Goal: Task Accomplishment & Management: Complete application form

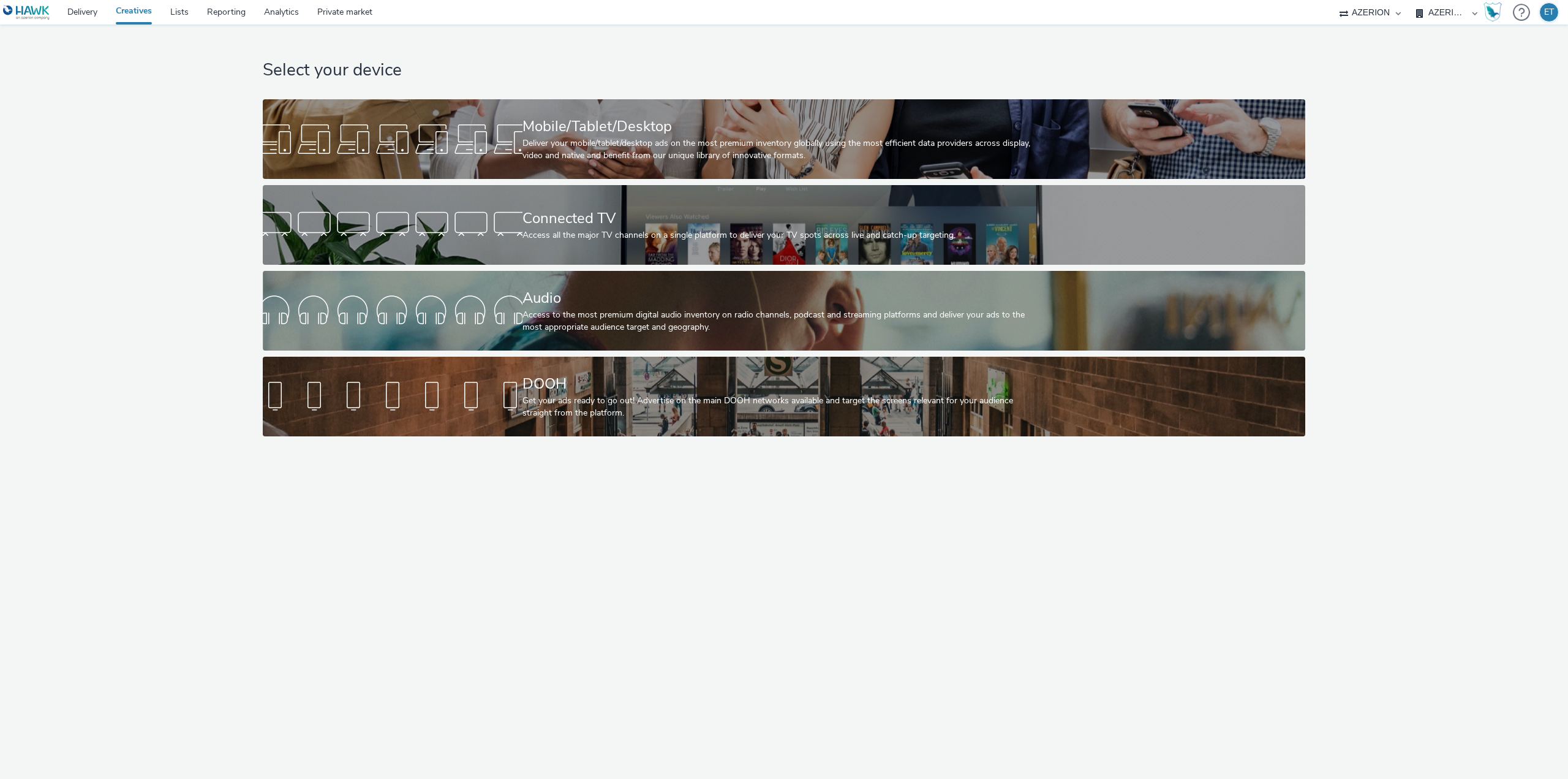
select select "79162ed7-0017-4339-93b0-3399b708648f"
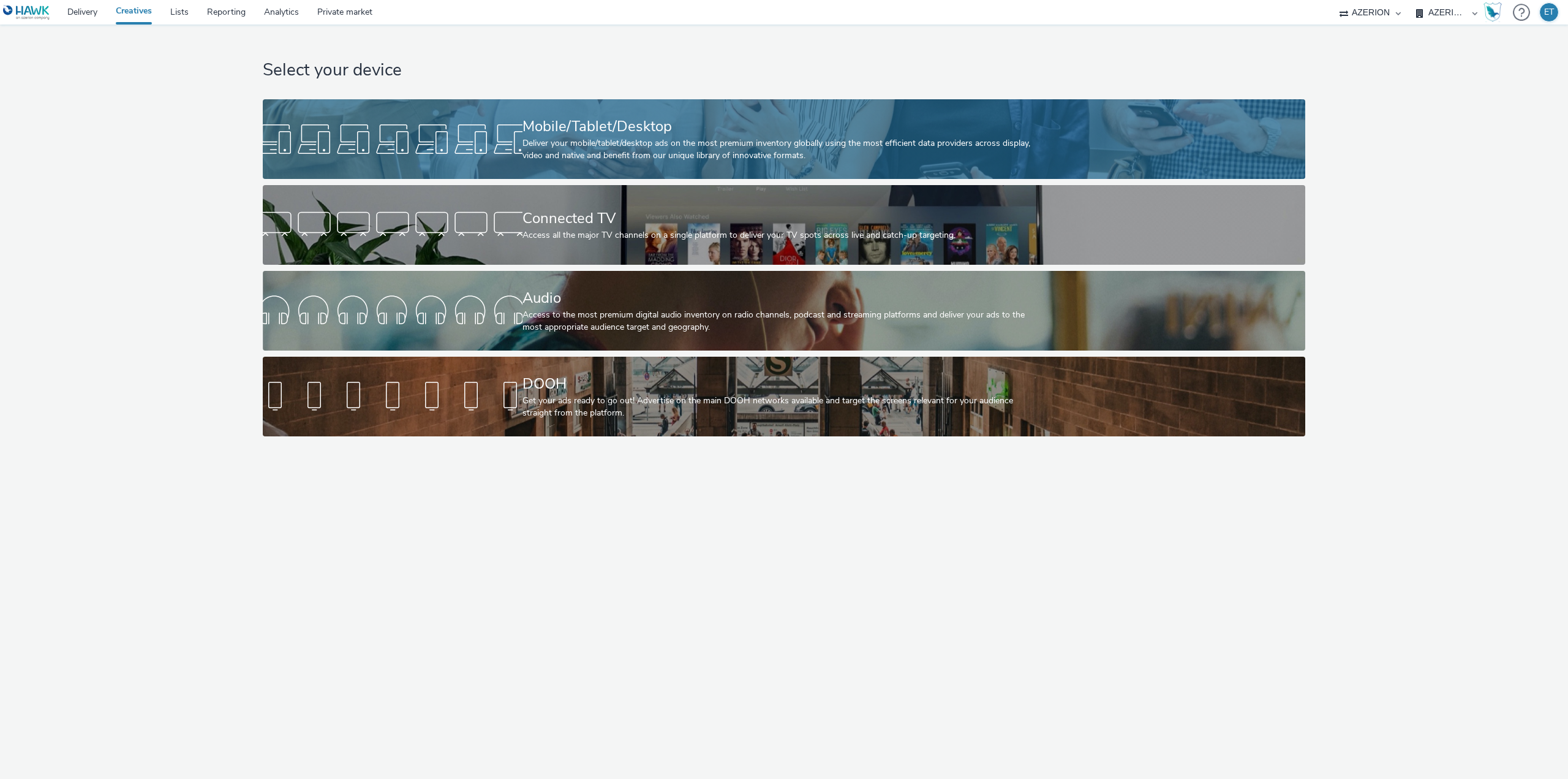
click at [359, 132] on div at bounding box center [392, 139] width 259 height 40
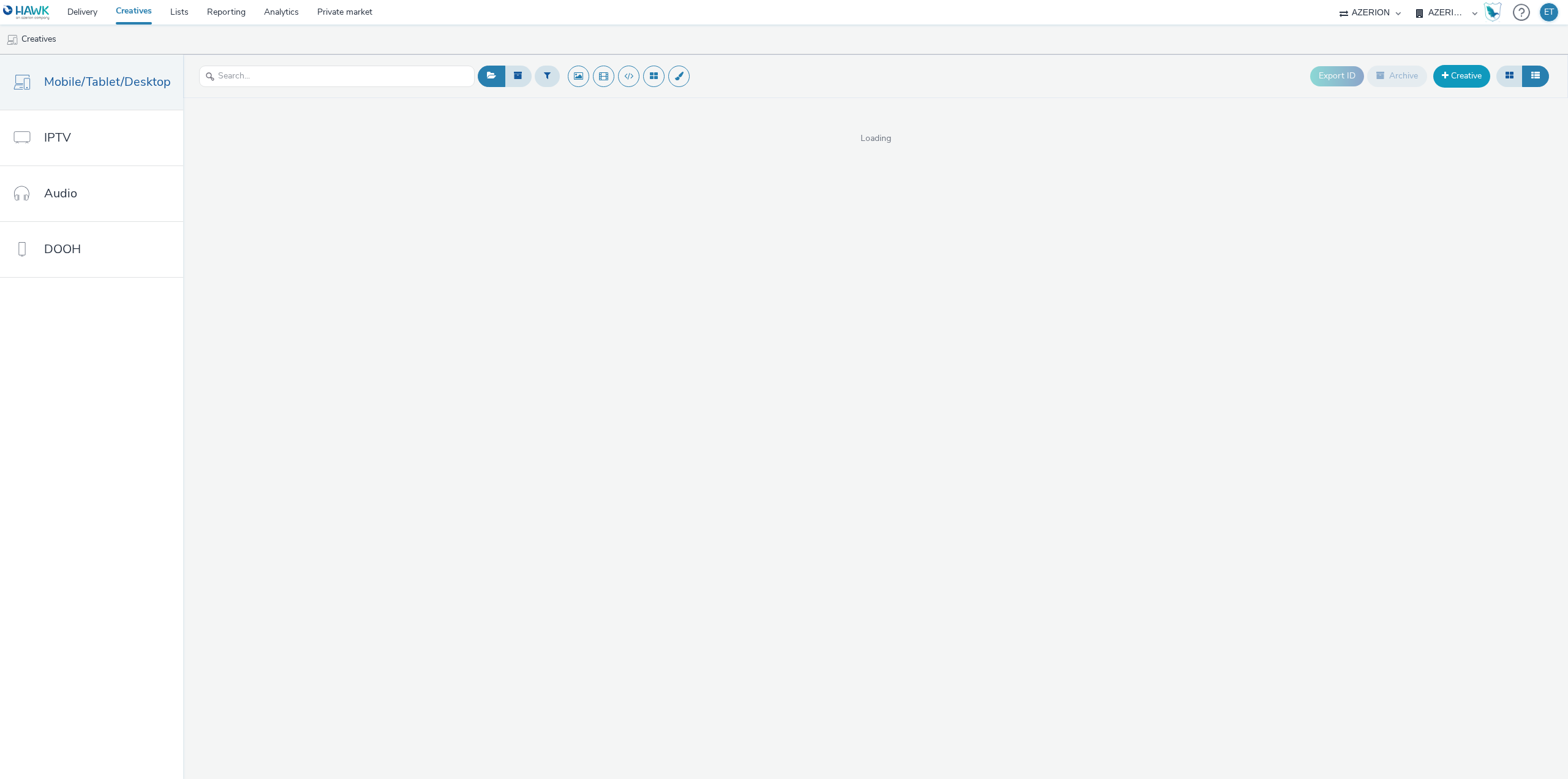
click at [1448, 76] on link "Creative" at bounding box center [1461, 75] width 57 height 22
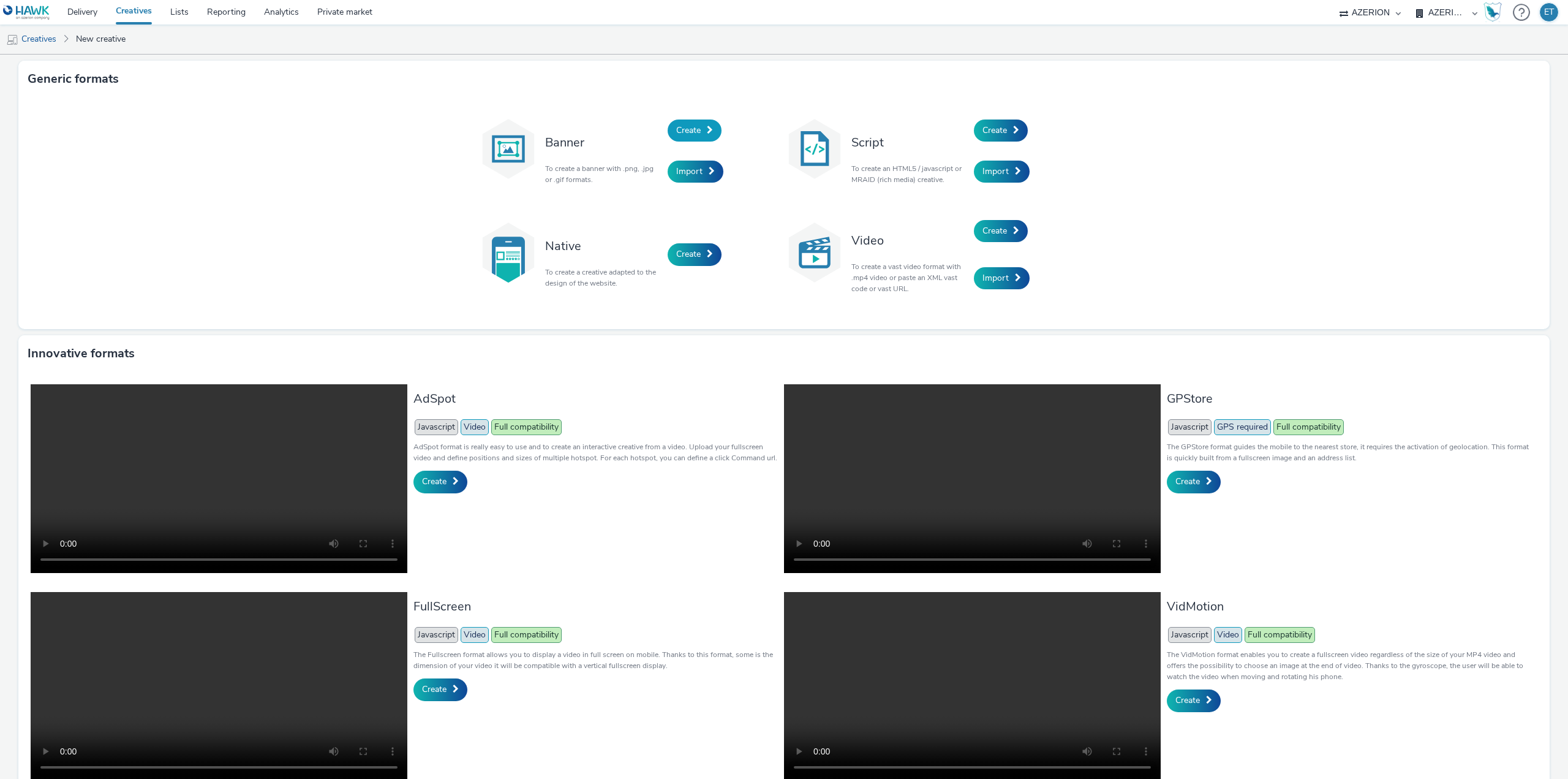
click at [710, 130] on link "Create" at bounding box center [695, 130] width 54 height 22
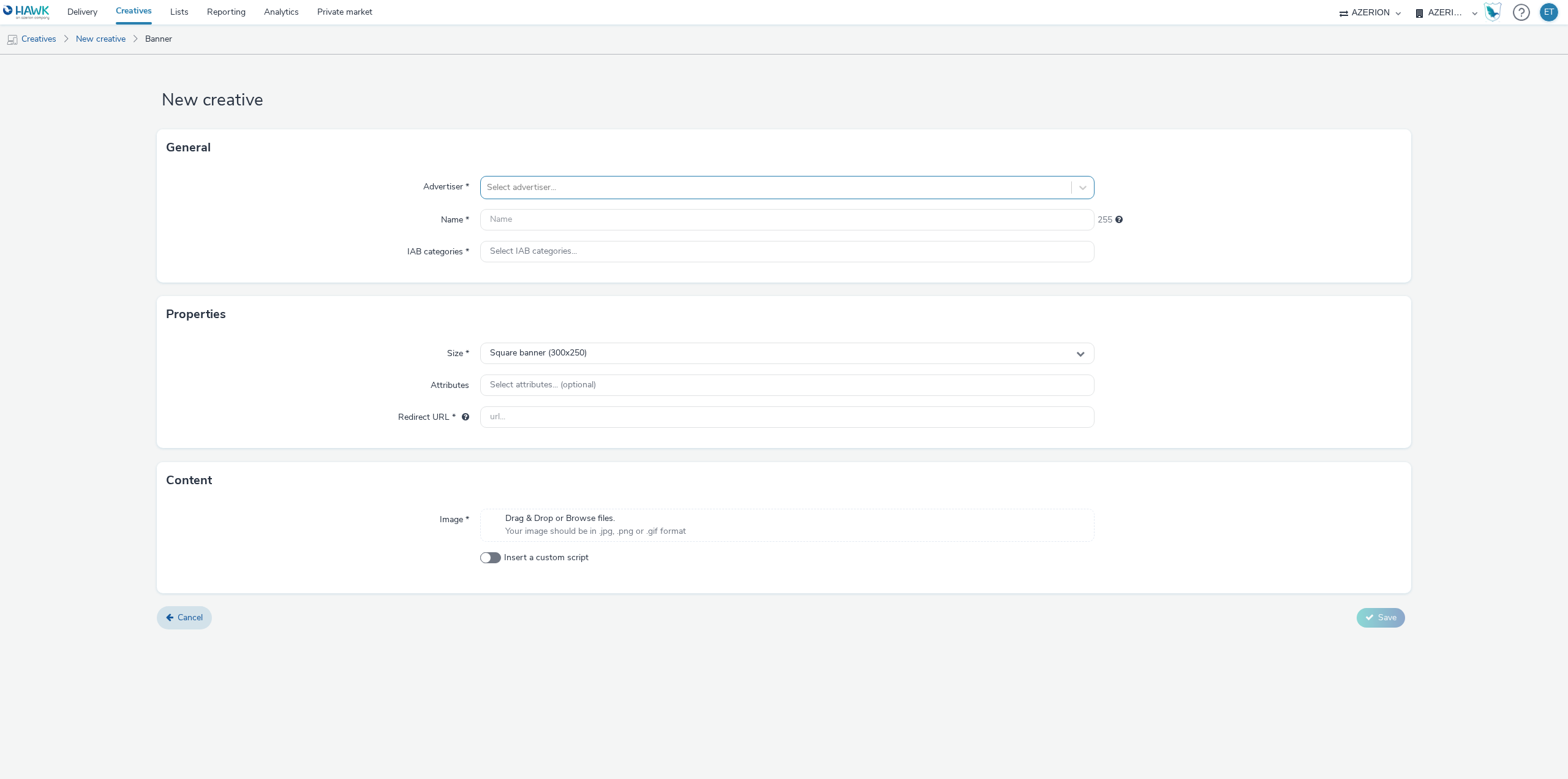
click at [587, 184] on div at bounding box center [776, 187] width 578 height 14
type input "jotul"
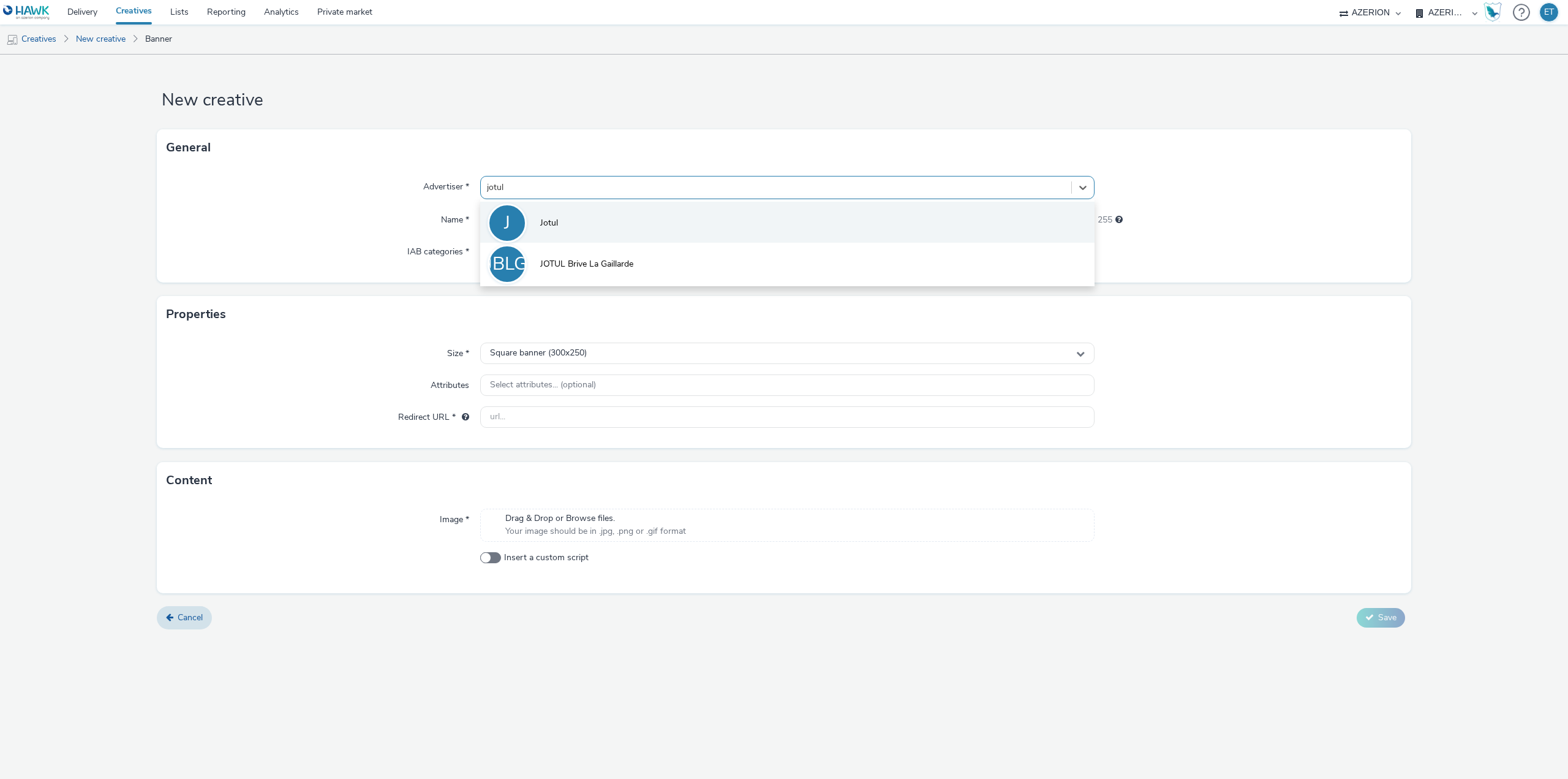
click at [611, 222] on li "J Jotul" at bounding box center [786, 222] width 614 height 41
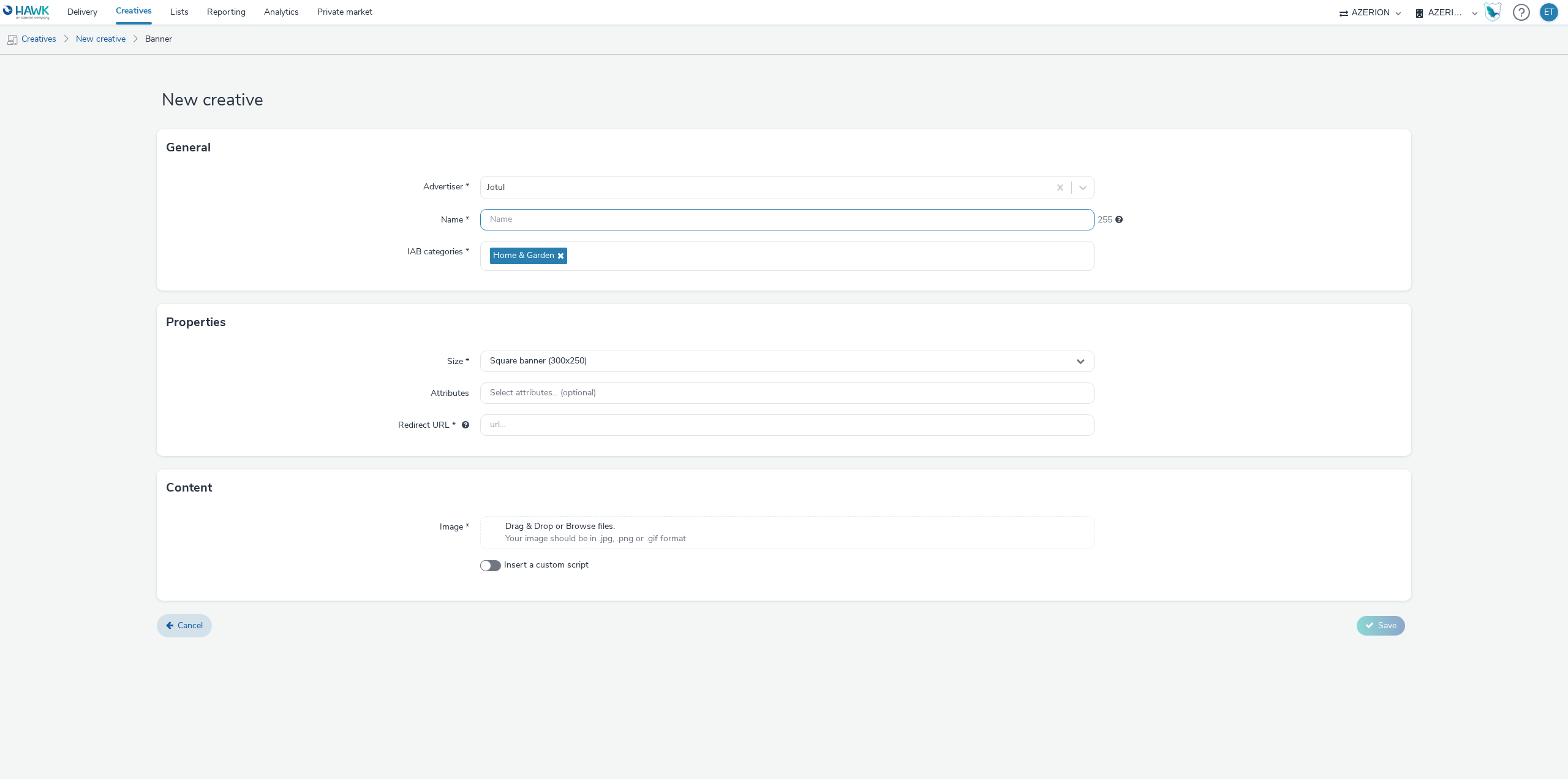
click at [661, 225] on input "text" at bounding box center [786, 220] width 614 height 21
paste input "CR_JOTUL_DIEPPE_76_320x480_08.09.2025"
type input "CR_JOTUL_DIEPPE_76_320x480_08.09.2025"
click at [135, 255] on form "New creative General Advertiser * Jotul Name * CR_JOTUL_DIEPPE_76_320x480_08.09…" at bounding box center [784, 351] width 1568 height 592
drag, startPoint x: 523, startPoint y: 352, endPoint x: 525, endPoint y: 368, distance: 16.1
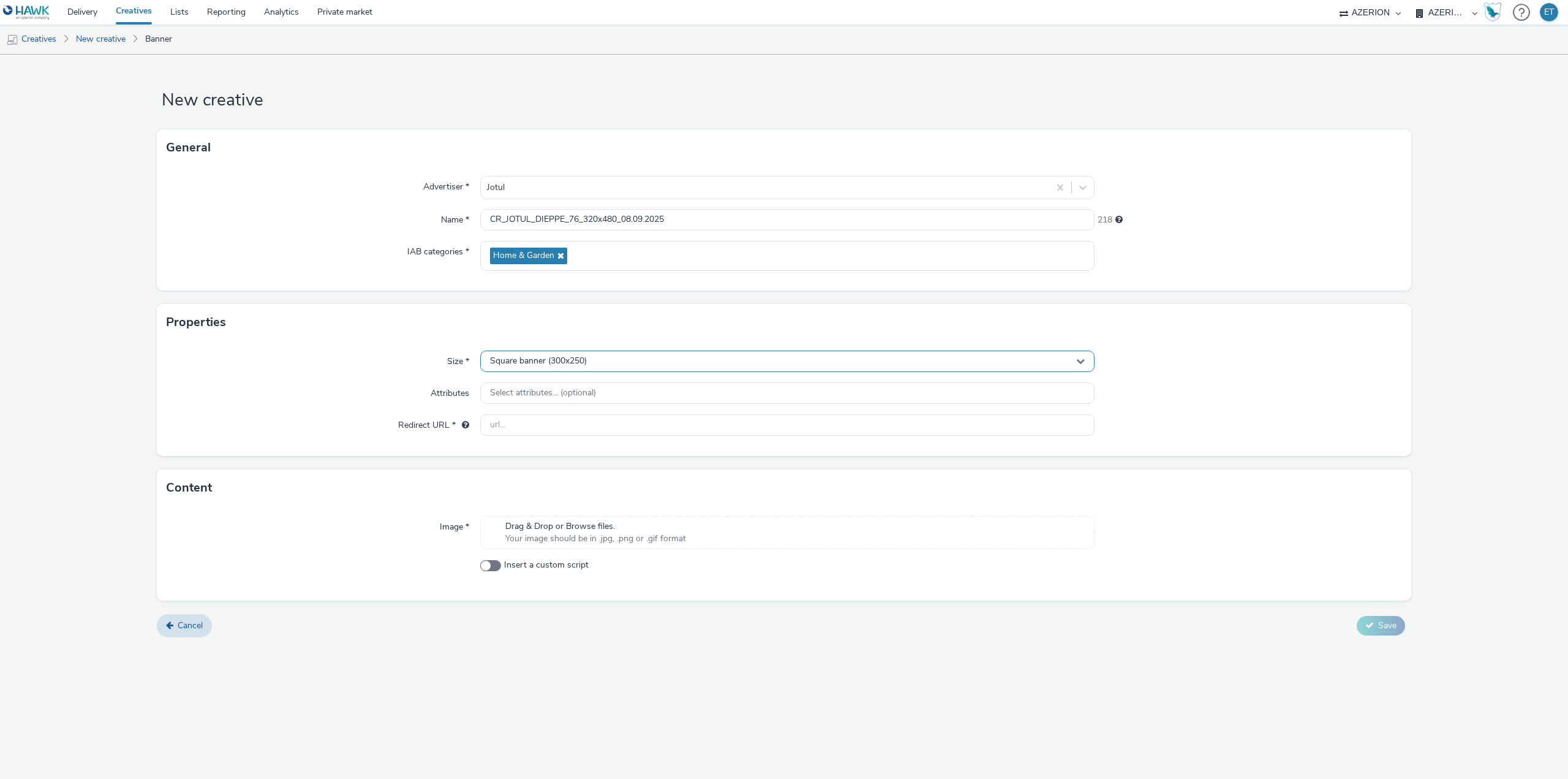
click at [523, 352] on div "Square banner (300x250)" at bounding box center [786, 361] width 614 height 21
click at [551, 456] on span "Full screen portrait (320x480)" at bounding box center [545, 453] width 114 height 13
click at [591, 431] on input "text" at bounding box center [786, 425] width 614 height 21
paste input "[URL][DOMAIN_NAME][PERSON_NAME]"
type input "[URL][DOMAIN_NAME][PERSON_NAME]"
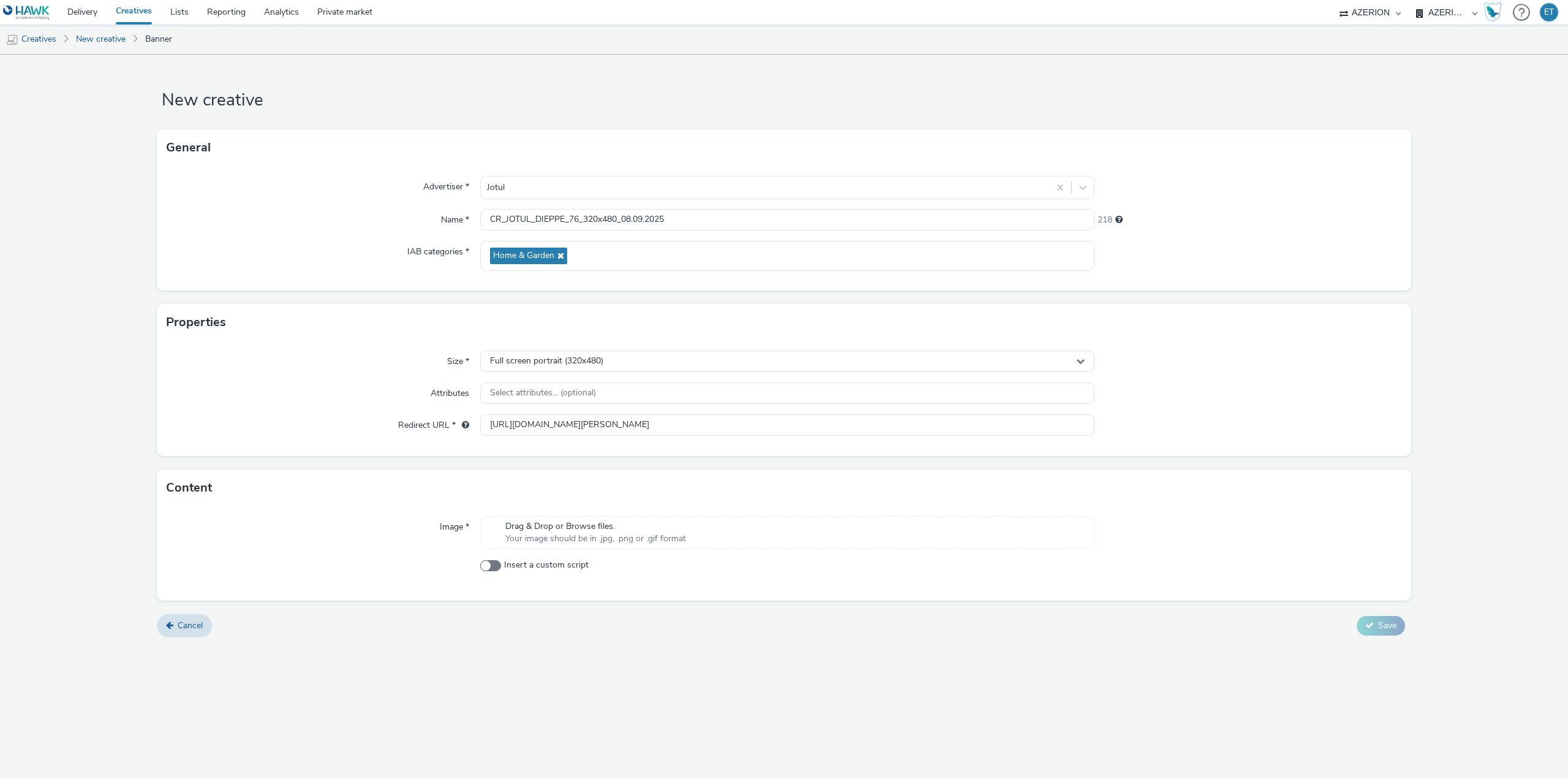
click at [675, 730] on div "New creative General Advertiser * Jotul Name * CR_JOTUL_DIEPPE_76_320x480_08.09…" at bounding box center [784, 416] width 1568 height 724
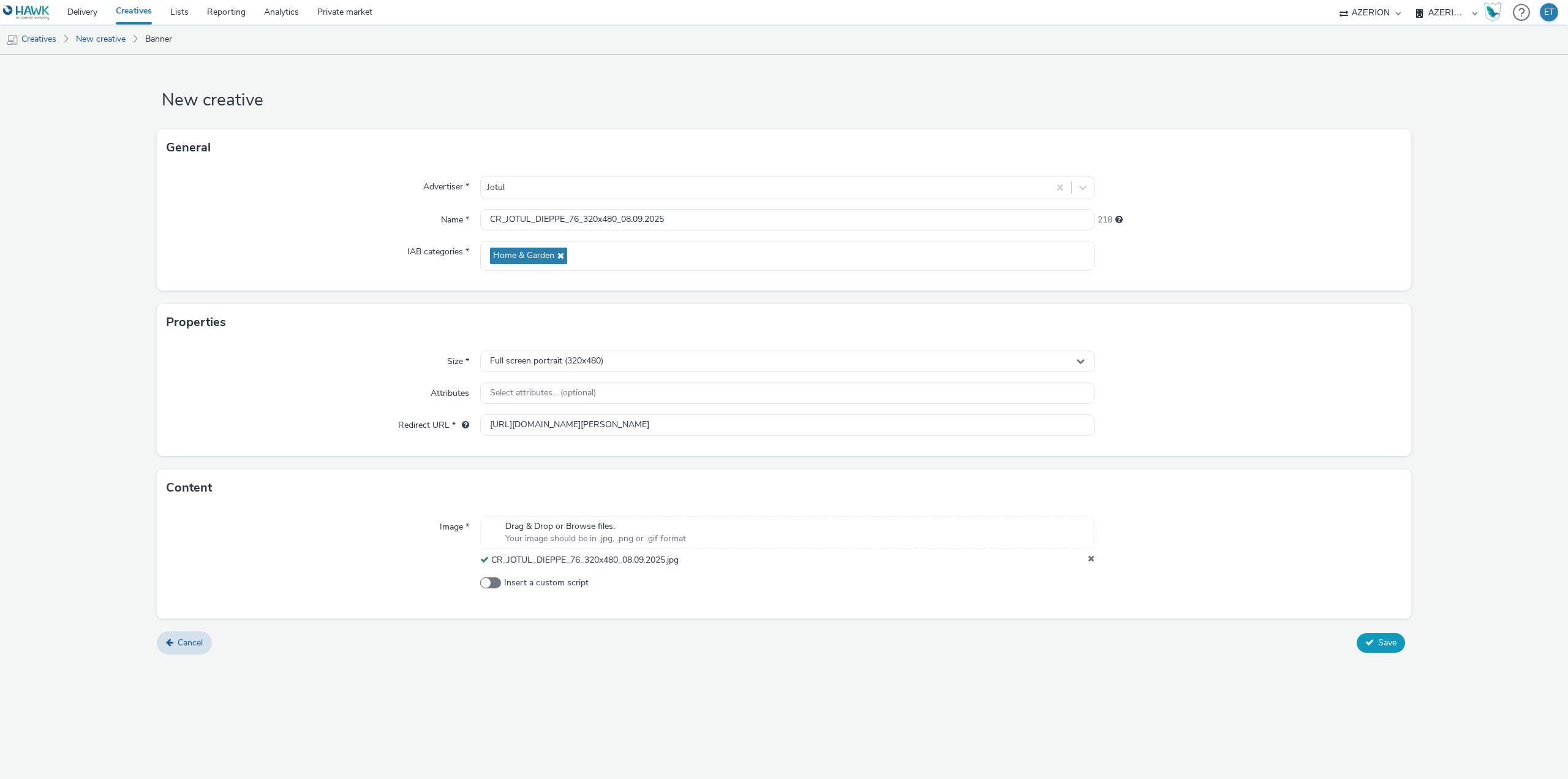
click at [1369, 637] on icon at bounding box center [1369, 641] width 9 height 9
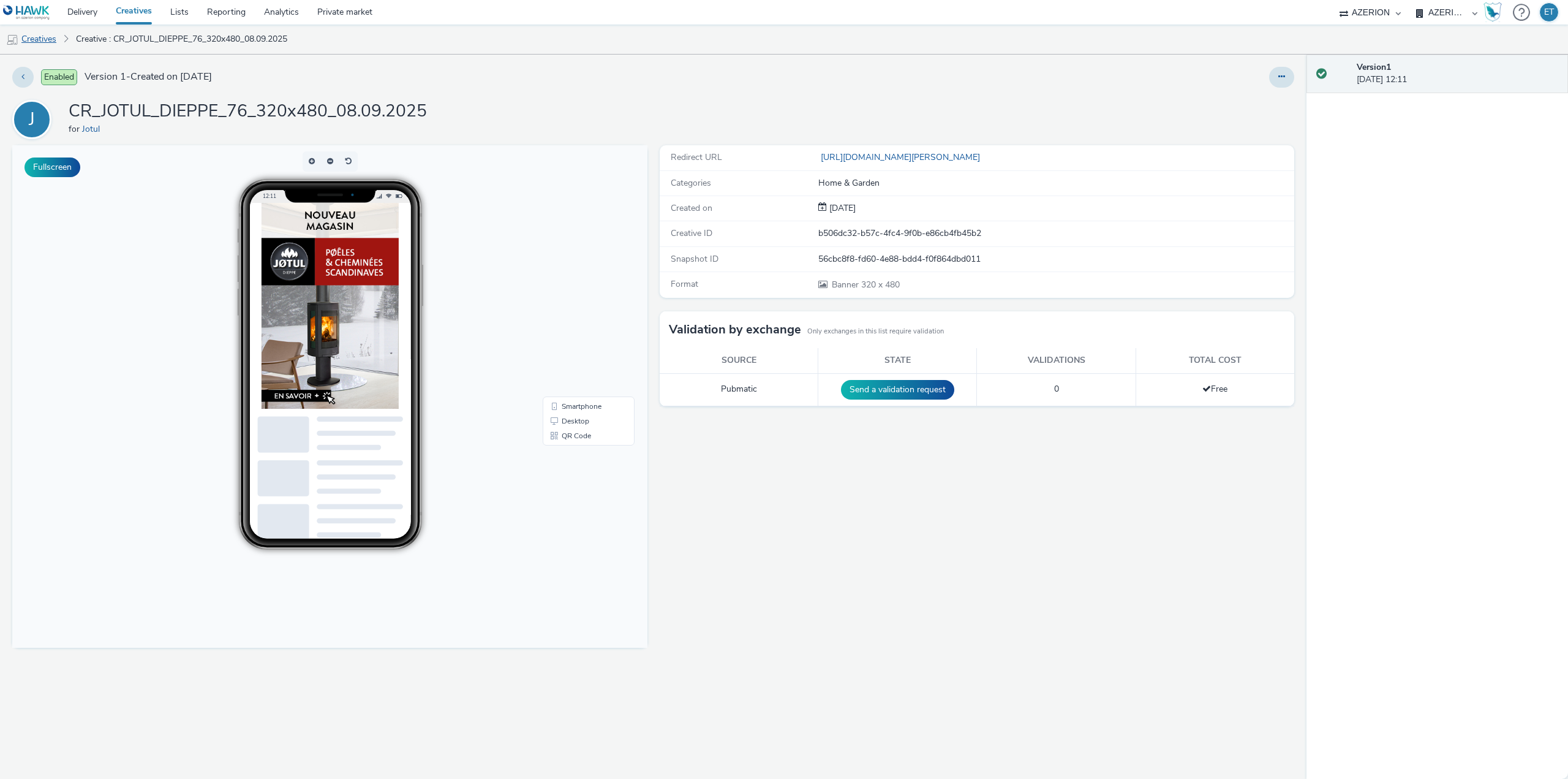
click at [48, 38] on link "Creatives" at bounding box center [31, 39] width 63 height 29
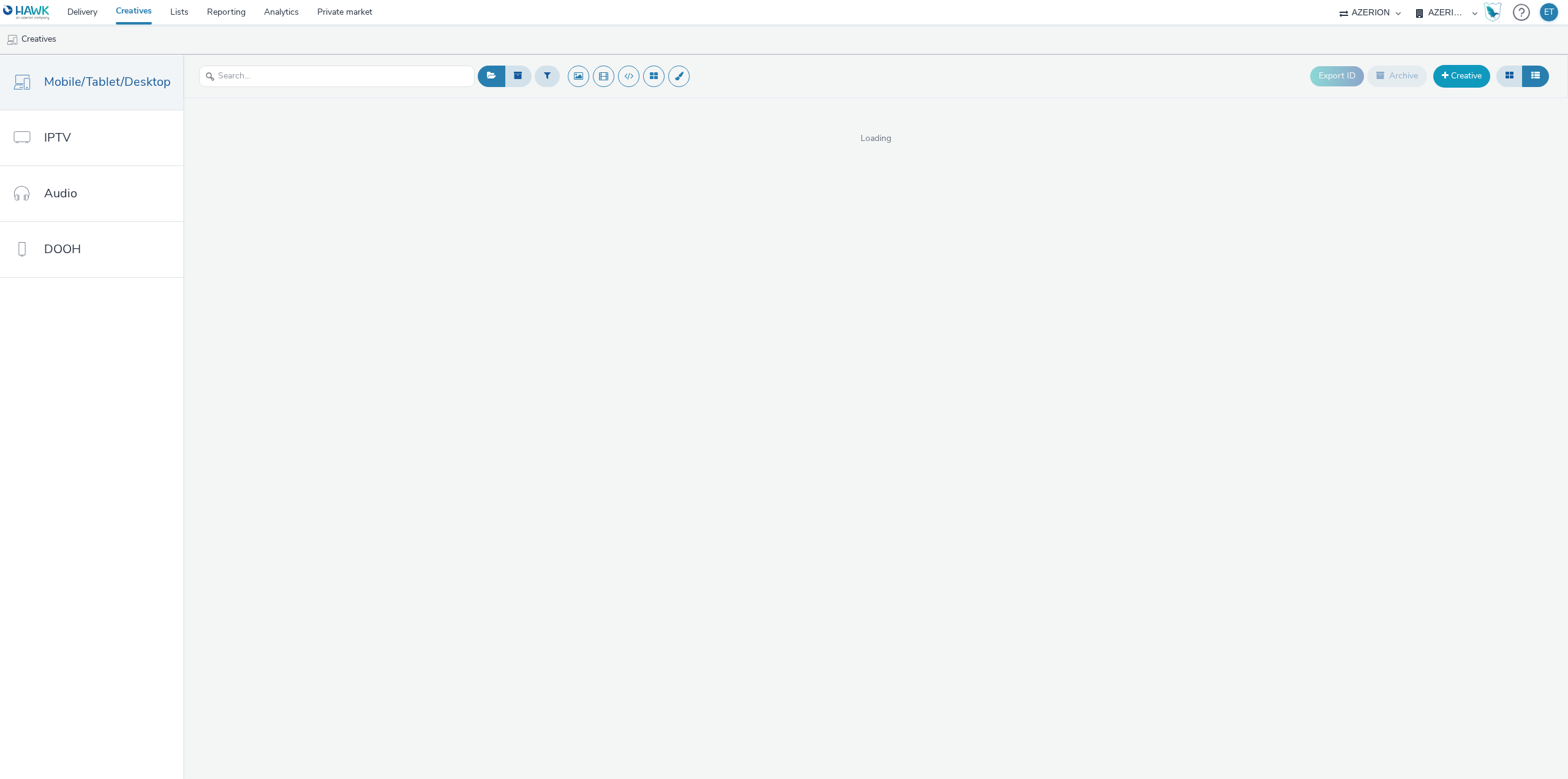
click at [1472, 82] on link "Creative" at bounding box center [1461, 75] width 57 height 22
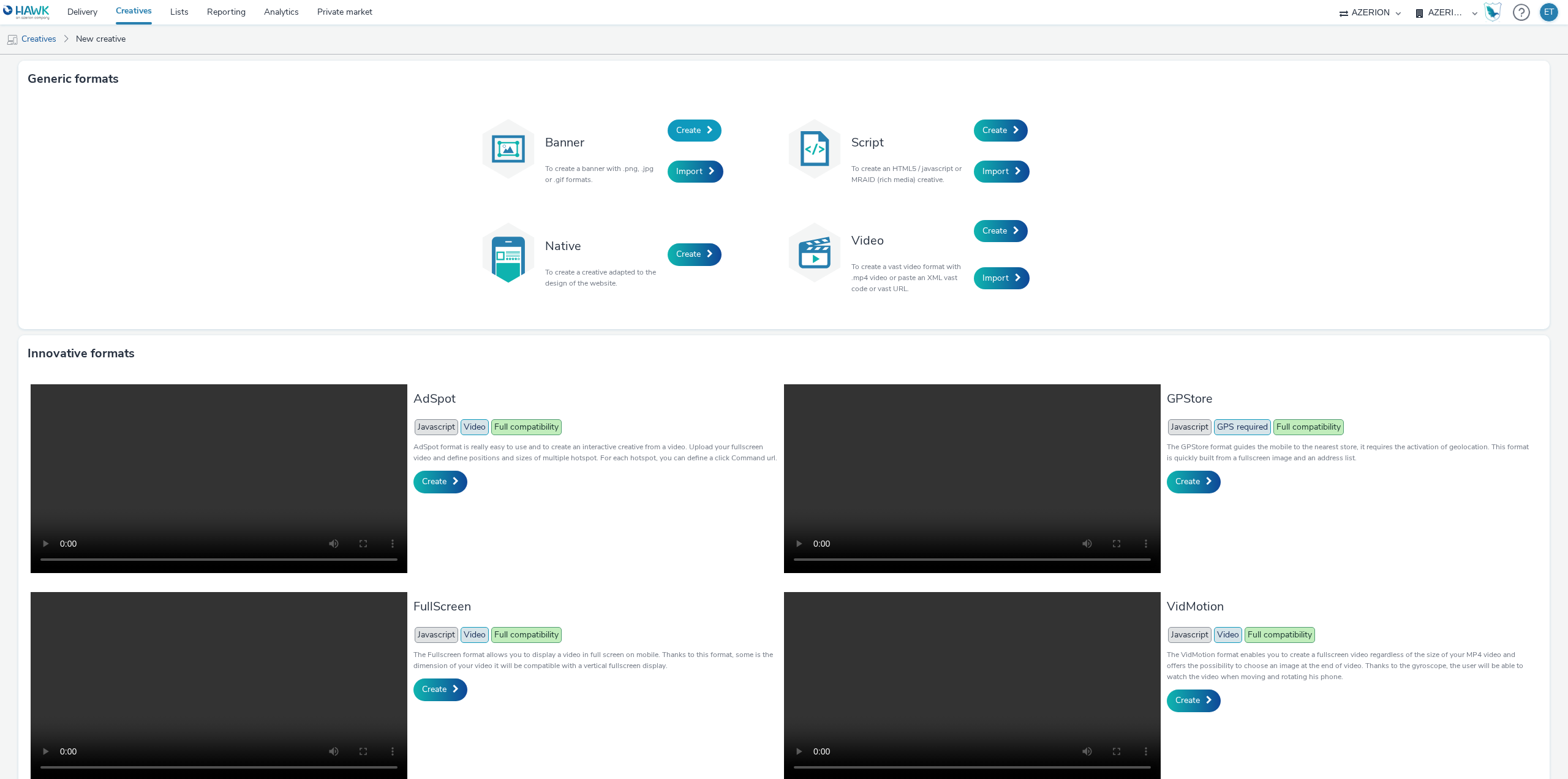
click at [706, 128] on span at bounding box center [709, 129] width 6 height 9
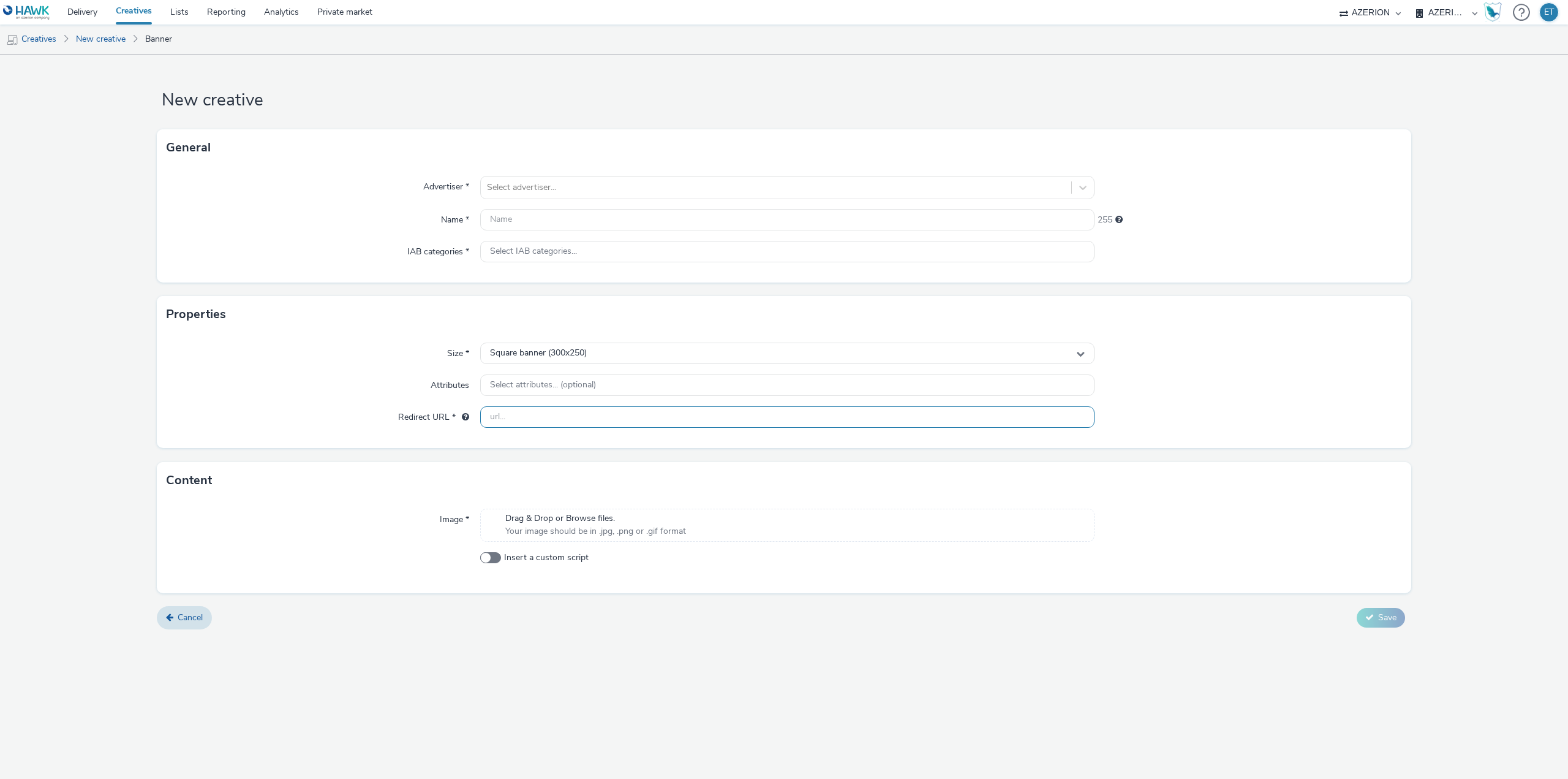
click at [598, 422] on input "text" at bounding box center [786, 416] width 614 height 21
paste input "[URL][DOMAIN_NAME][PERSON_NAME]"
type input "[URL][DOMAIN_NAME][PERSON_NAME]"
click at [644, 628] on div "Cancel Save" at bounding box center [784, 617] width 1254 height 22
click at [598, 174] on div "Advertiser * Select advertiser... Name * 255 IAB categories * Select IAB catego…" at bounding box center [784, 224] width 1254 height 117
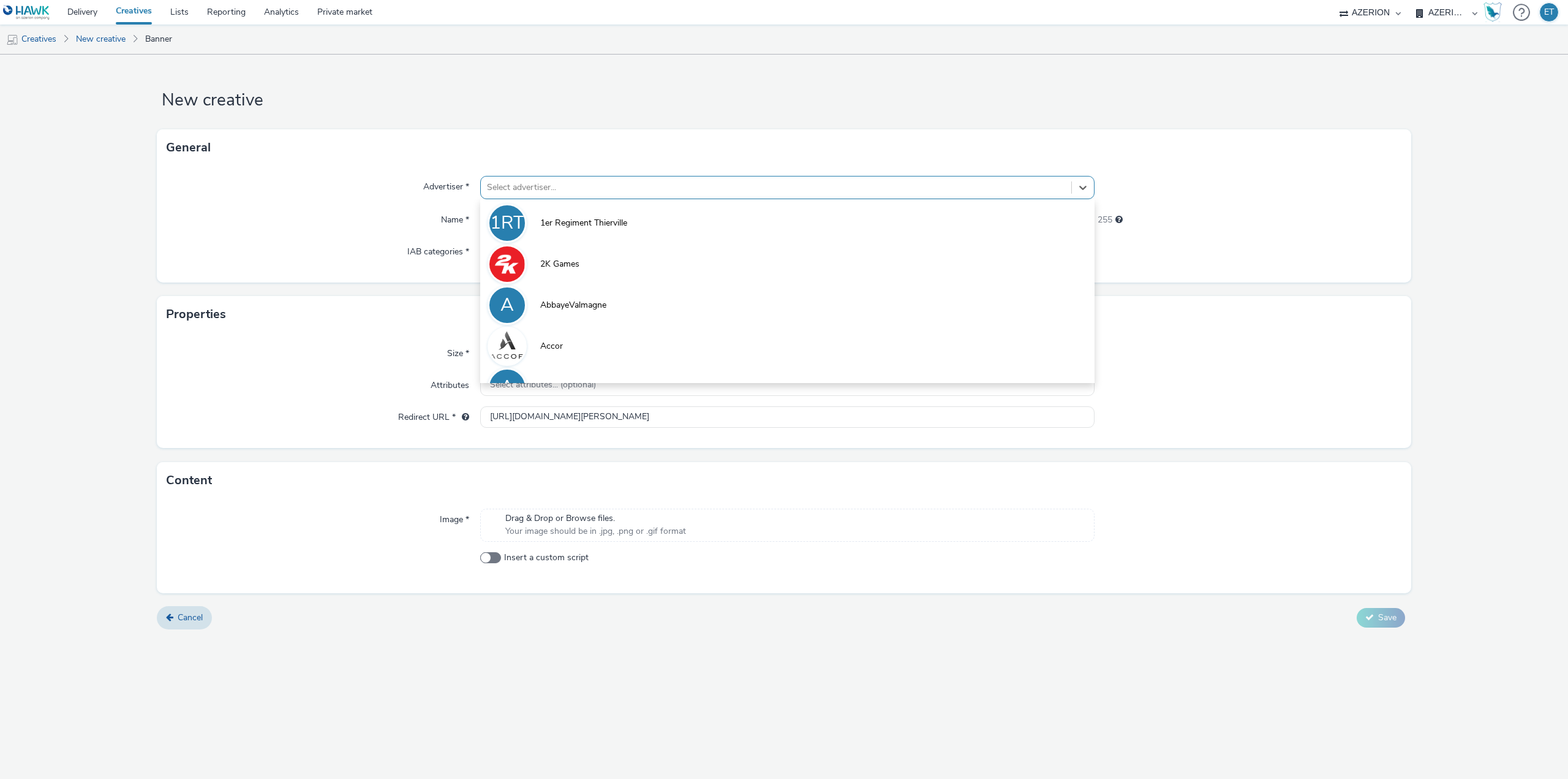
click at [598, 189] on div at bounding box center [776, 187] width 578 height 14
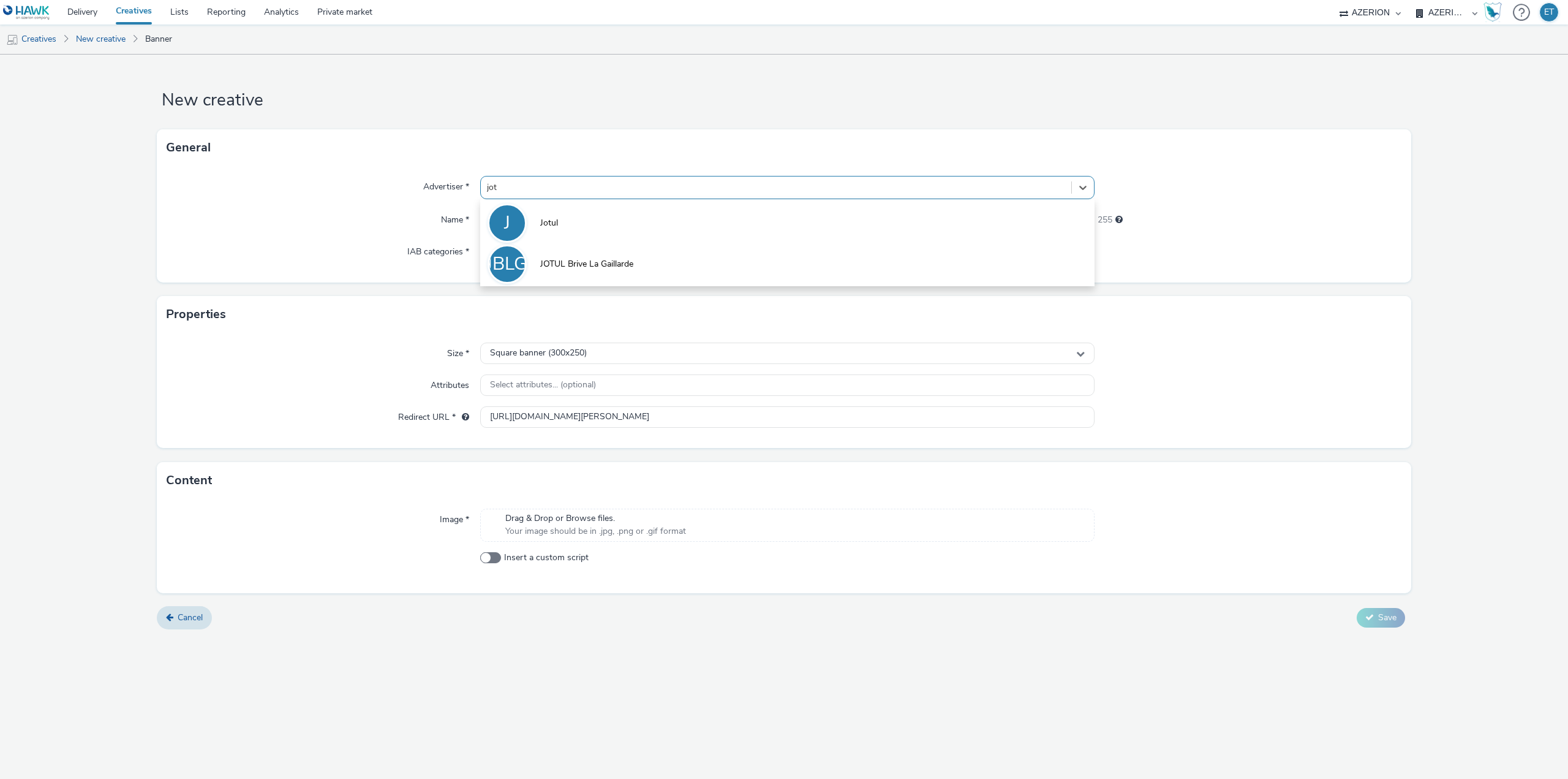
type input "jotu"
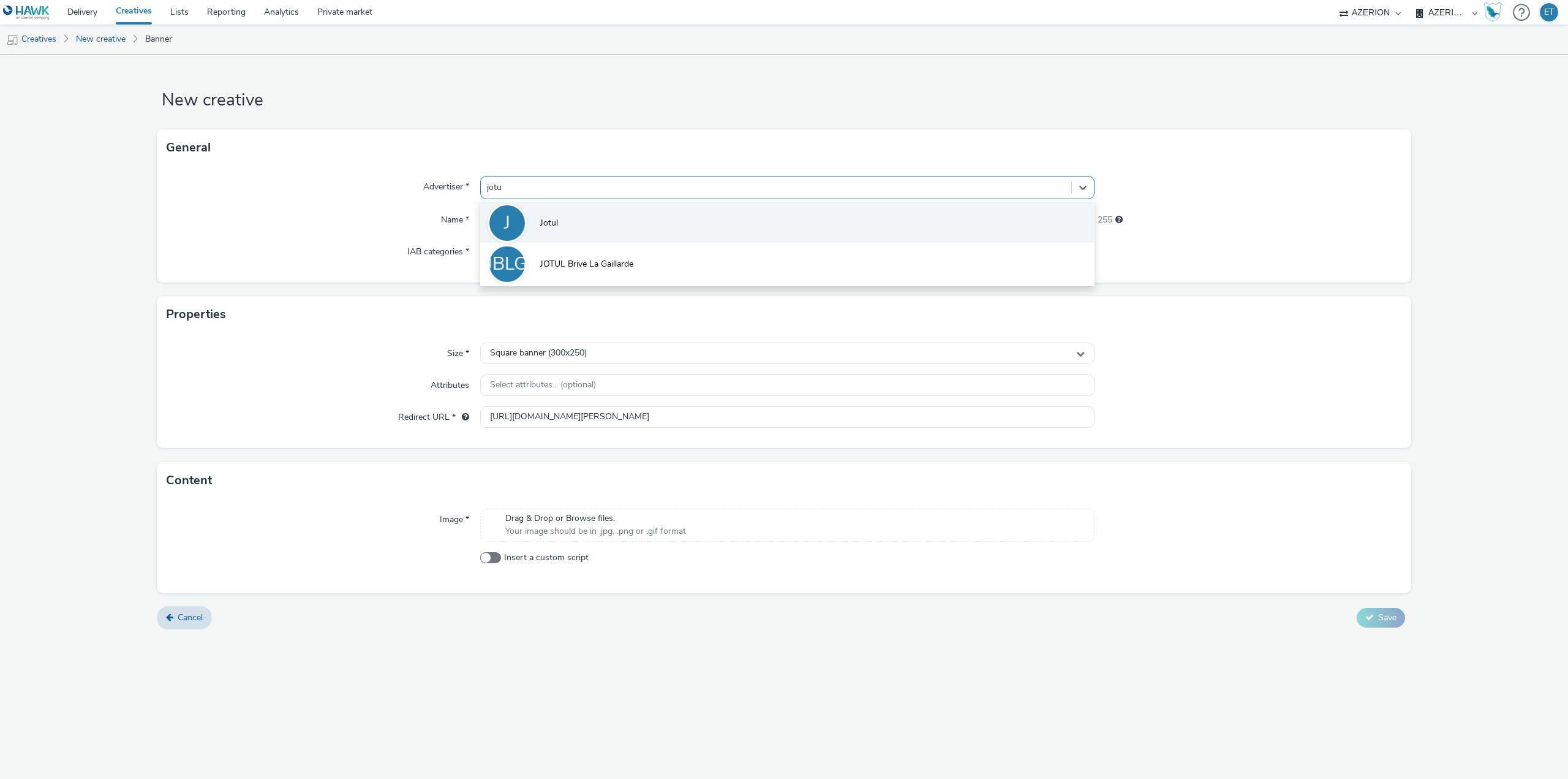
click at [611, 229] on li "J Jotul" at bounding box center [786, 222] width 614 height 41
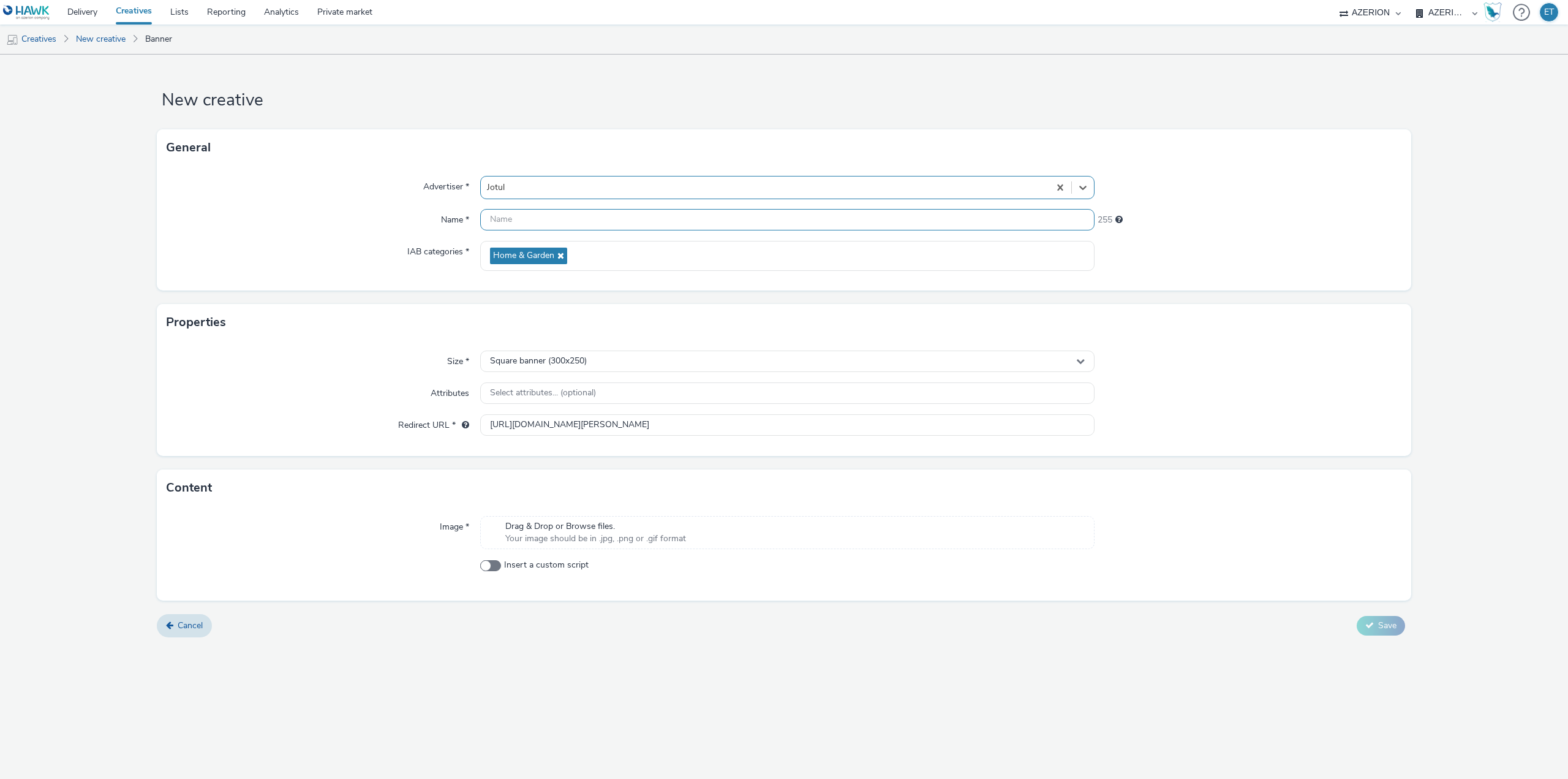
click at [609, 223] on input "text" at bounding box center [786, 220] width 614 height 21
paste input "CR_JOTUL_DIEPPE_76_320x50_08.09.2025"
type input "CR_JOTUL_DIEPPE_76_320x50_08.09.2025"
click at [581, 354] on div "Square banner (300x250)" at bounding box center [786, 361] width 614 height 21
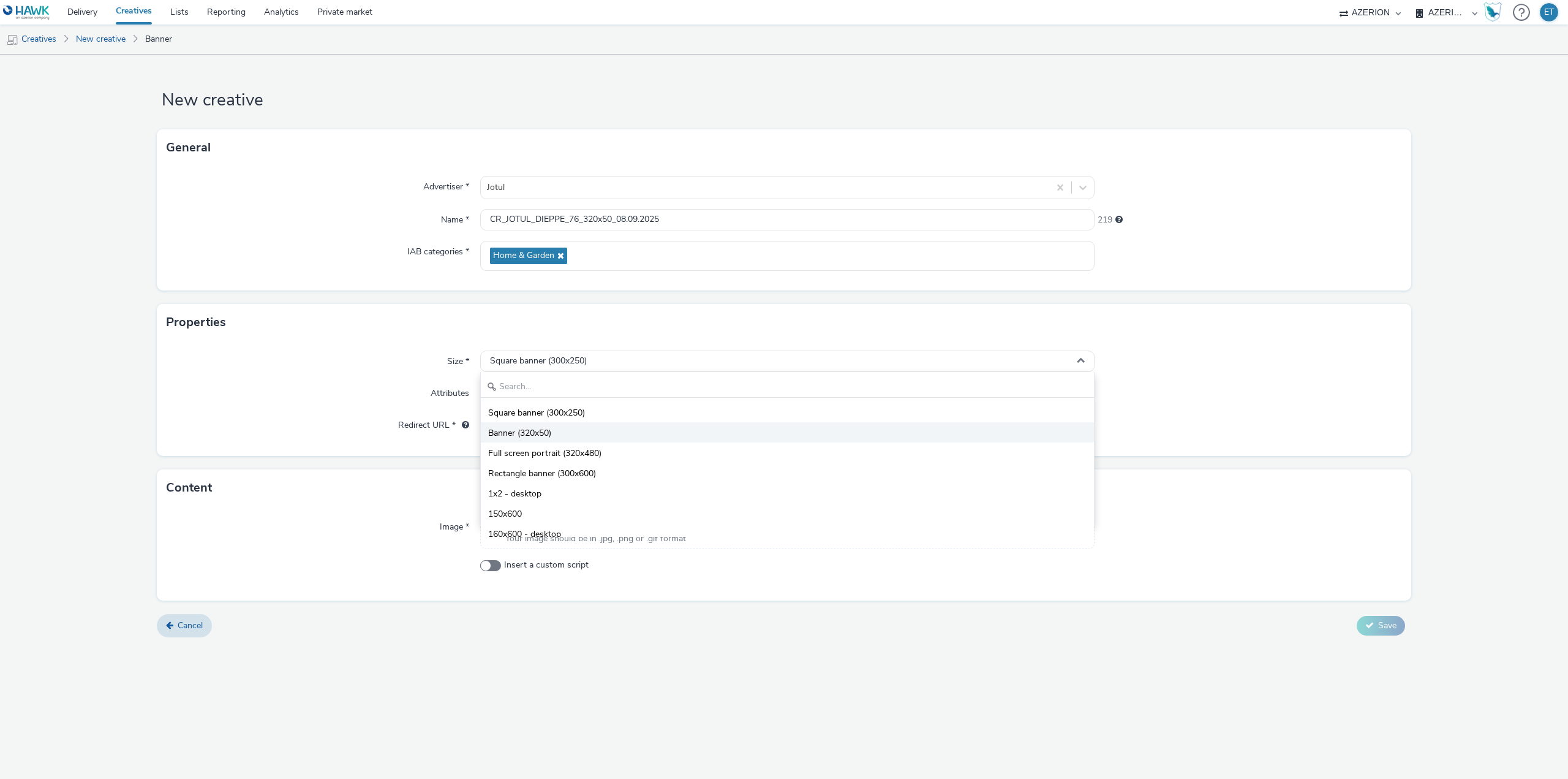
click at [585, 426] on li "Banner (320x50)" at bounding box center [787, 432] width 613 height 20
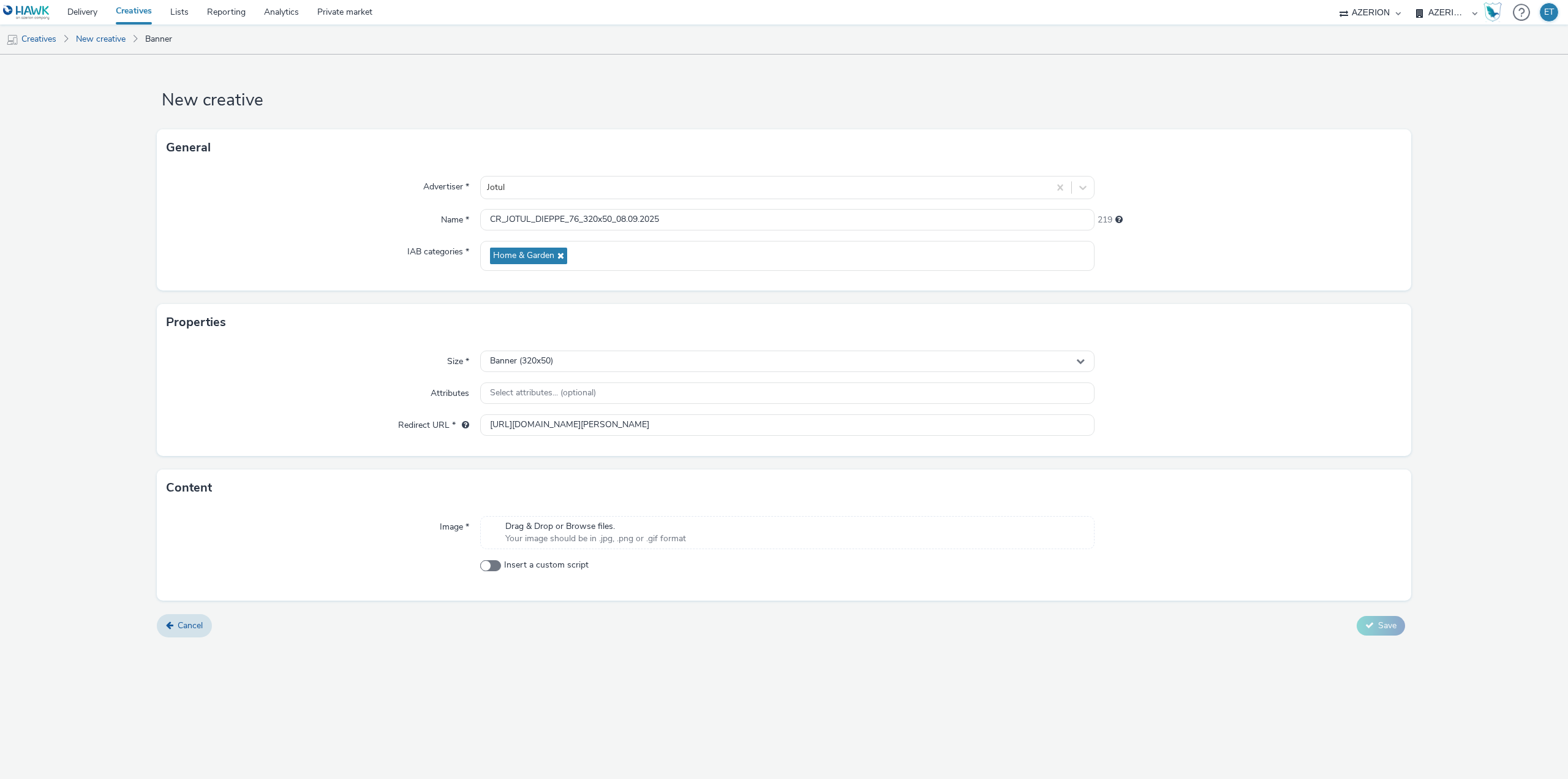
click at [70, 441] on form "New creative General Advertiser * Jotul Name * CR_JOTUL_DIEPPE_76_320x50_08.09.…" at bounding box center [784, 351] width 1568 height 592
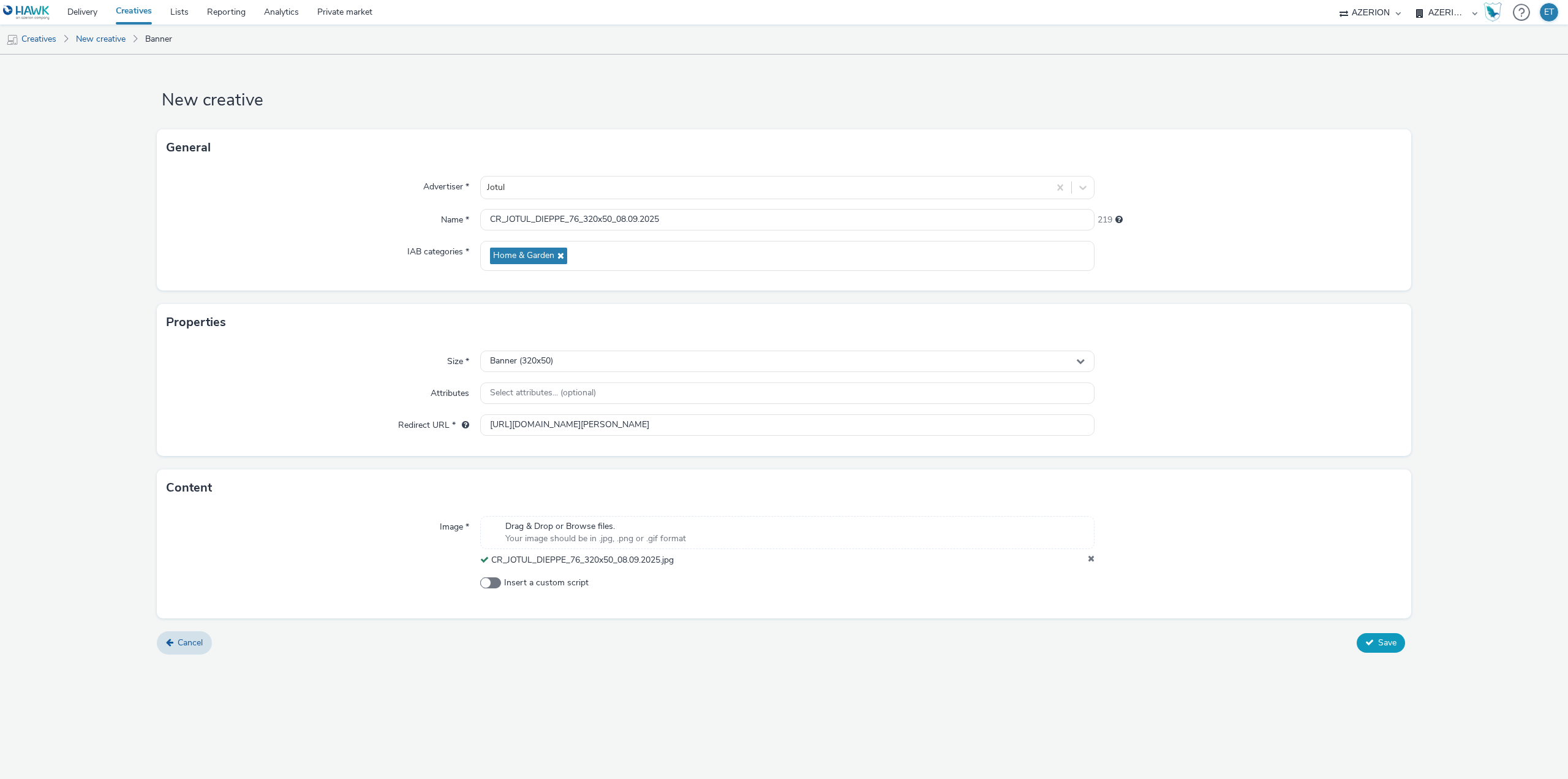
click at [1380, 647] on span "Save" at bounding box center [1387, 642] width 18 height 12
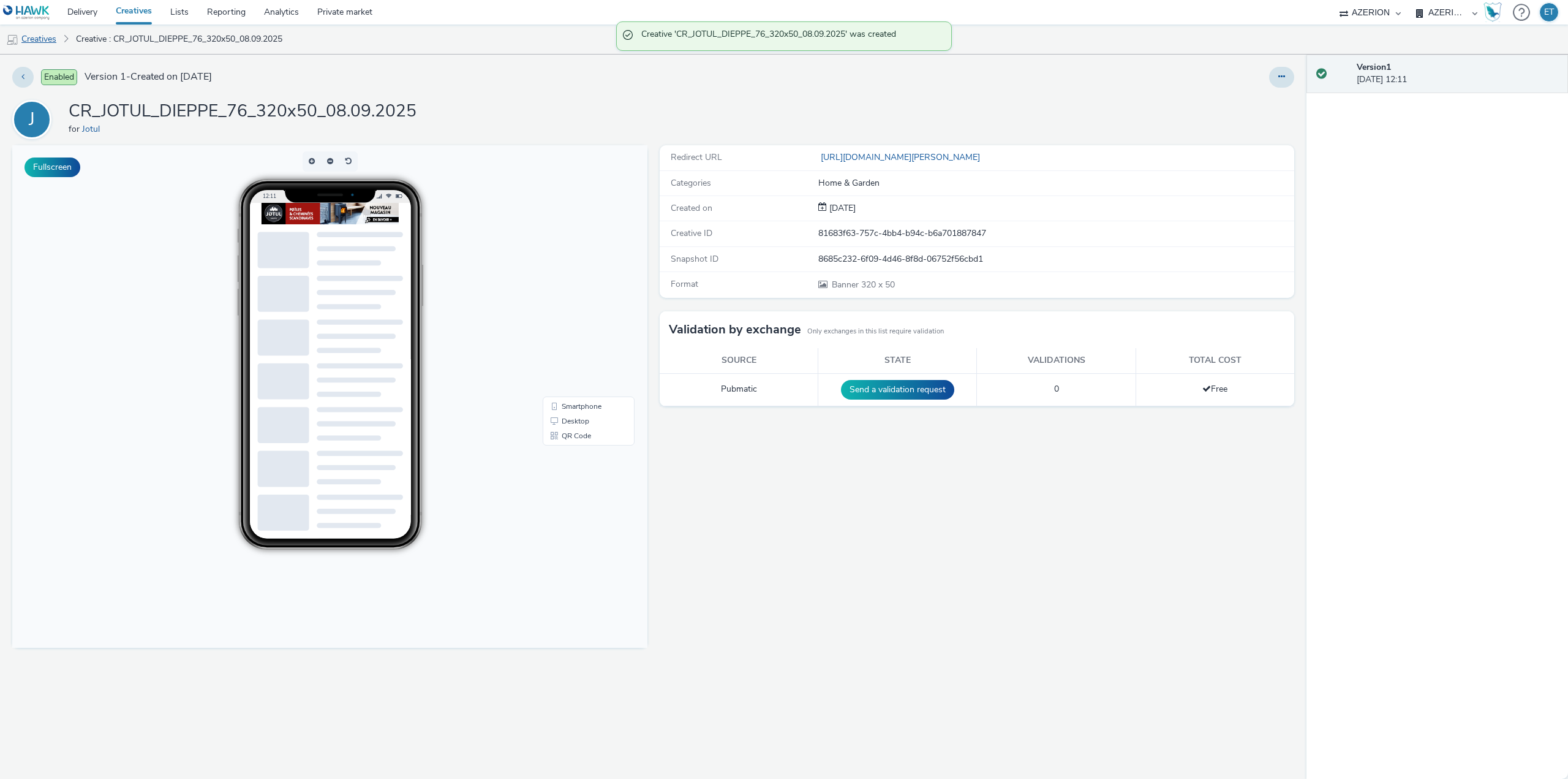
click at [47, 40] on link "Creatives" at bounding box center [31, 39] width 63 height 29
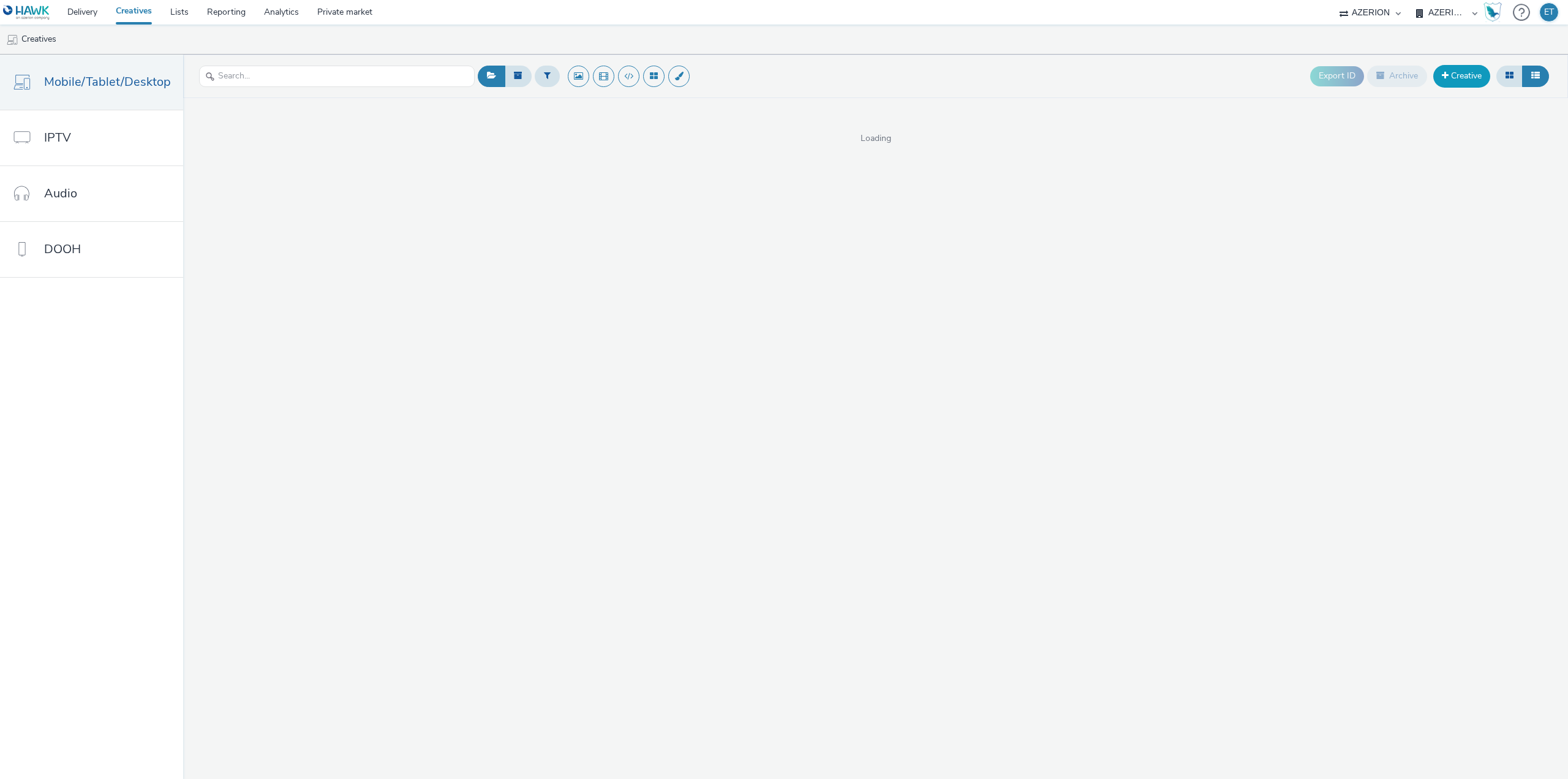
click at [1463, 65] on link "Creative" at bounding box center [1461, 75] width 57 height 22
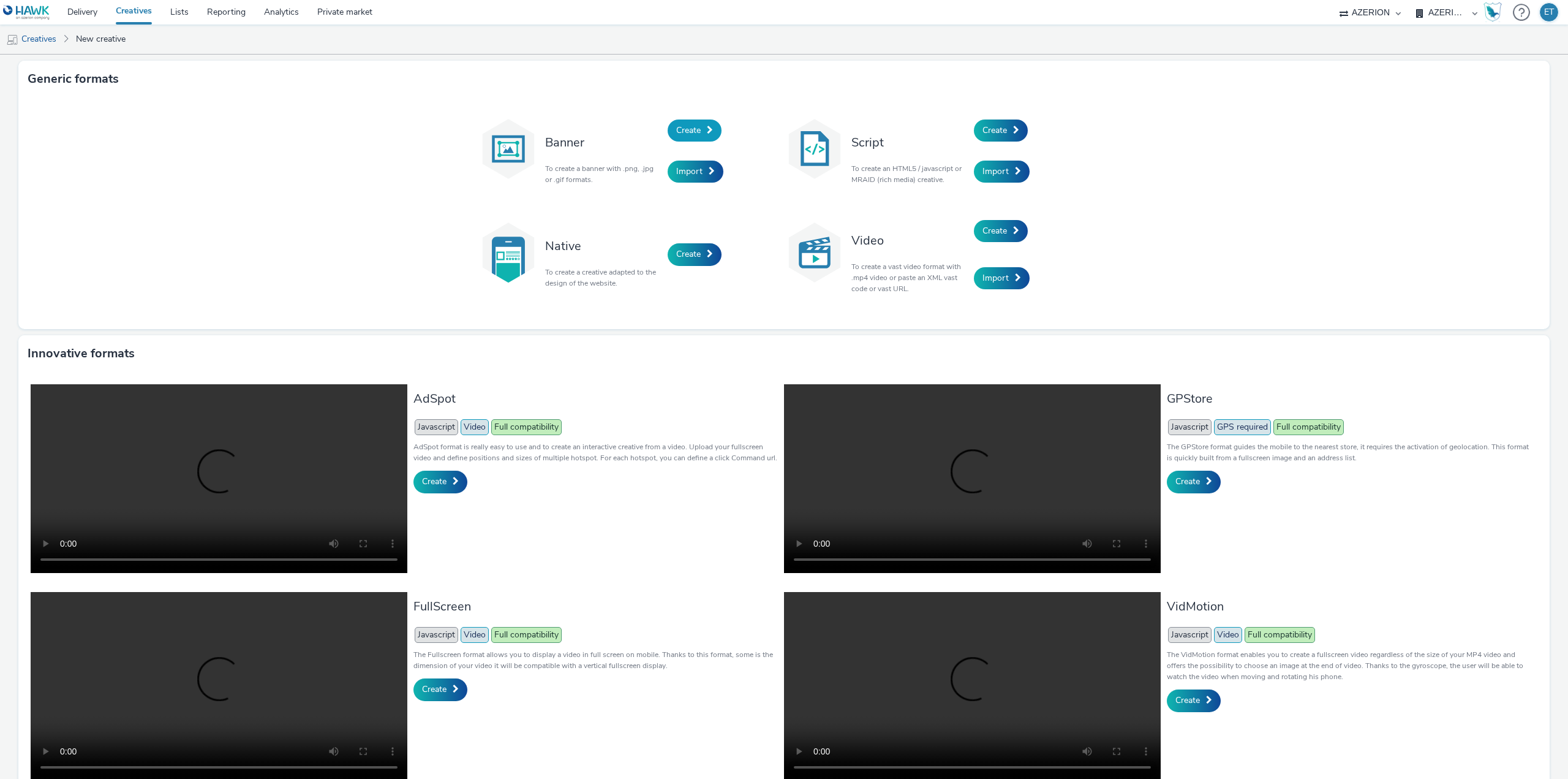
click at [684, 122] on link "Create" at bounding box center [695, 130] width 54 height 22
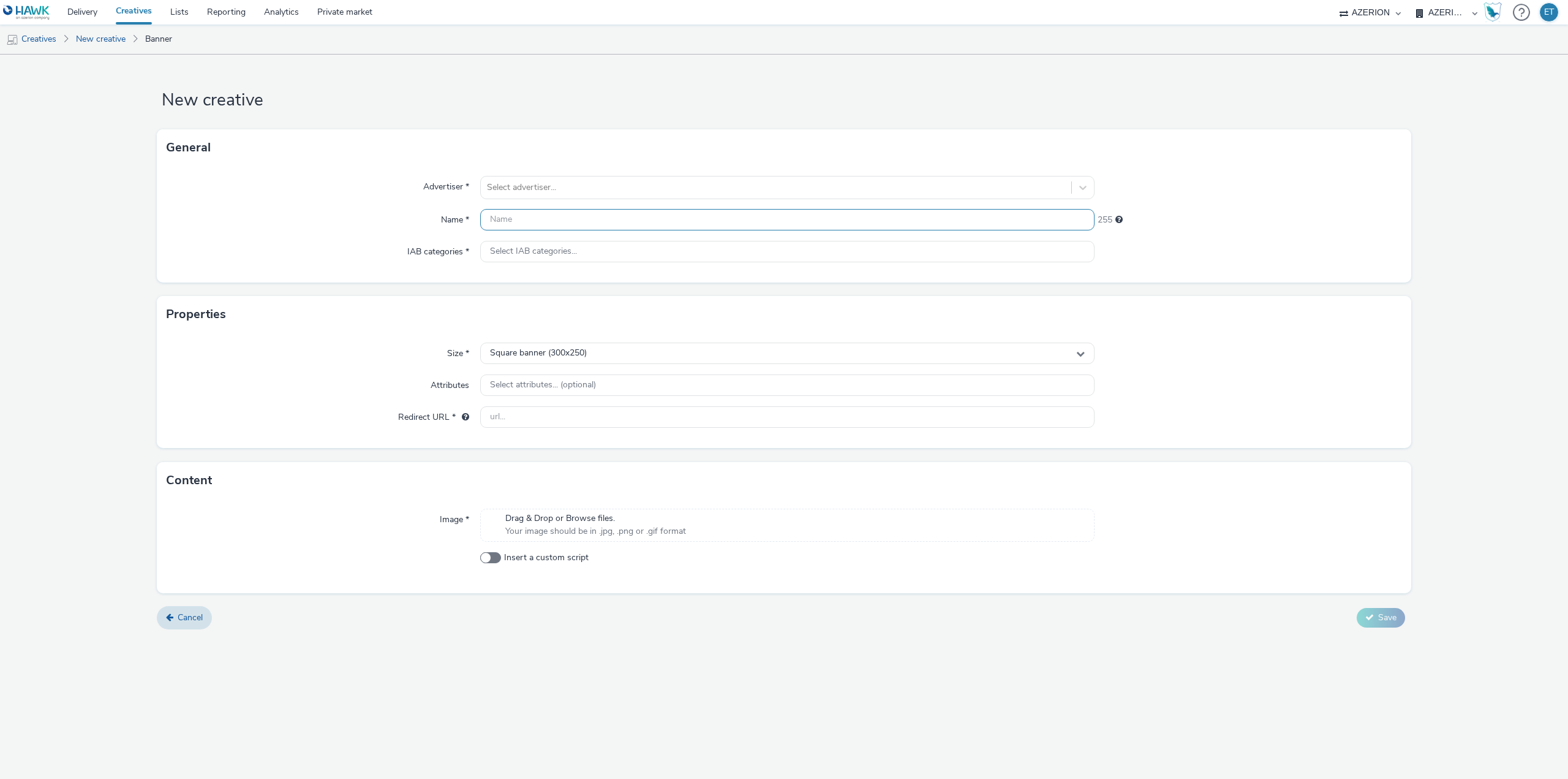
click at [611, 228] on input "text" at bounding box center [786, 220] width 614 height 21
click at [604, 426] on input "text" at bounding box center [786, 416] width 614 height 21
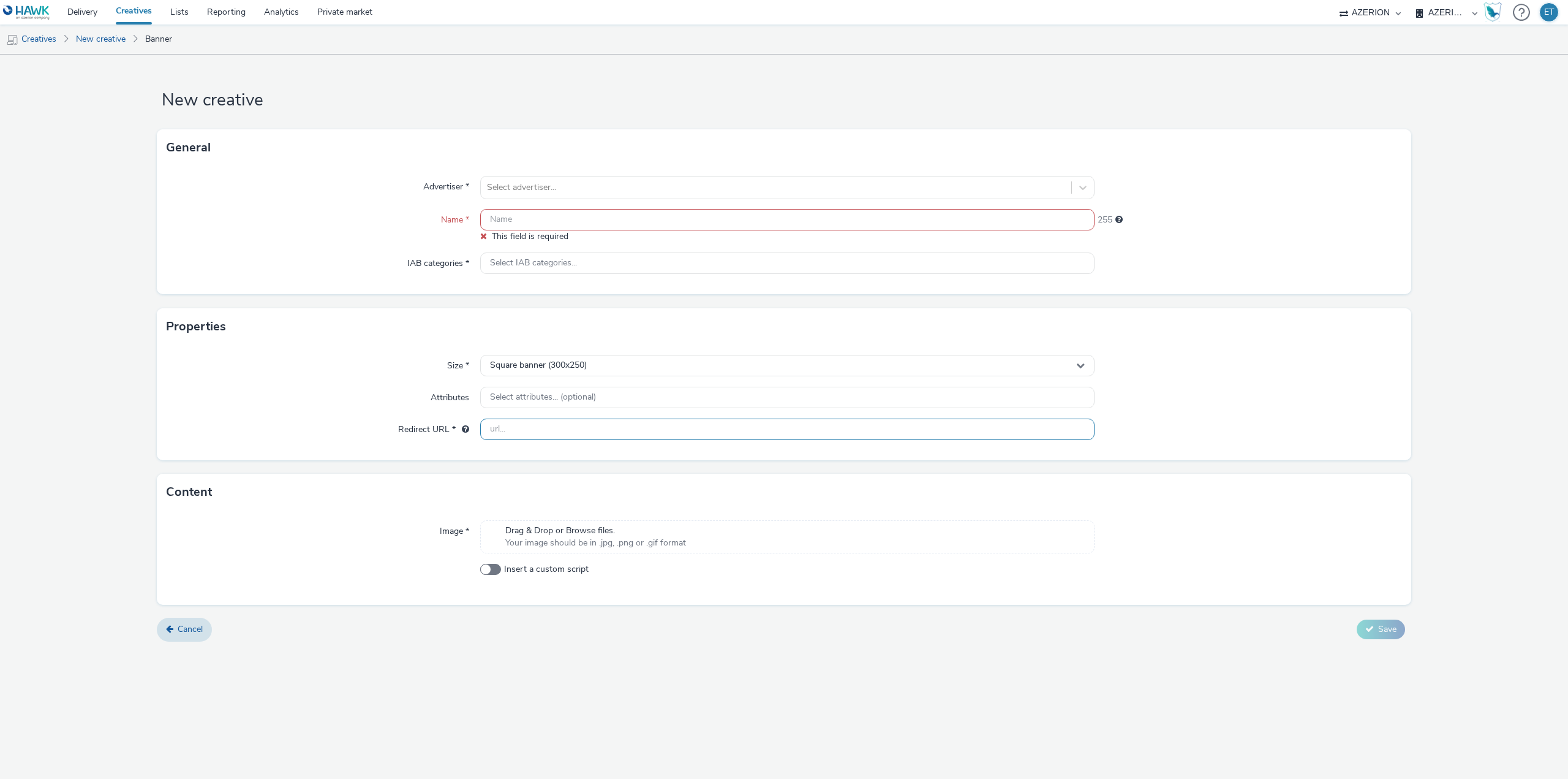
paste input "[URL][DOMAIN_NAME][PERSON_NAME]"
type input "[URL][DOMAIN_NAME][PERSON_NAME]"
click at [697, 712] on div "New creative General Advertiser * Select advertiser... Name * This field is req…" at bounding box center [784, 416] width 1568 height 724
click at [612, 181] on div at bounding box center [776, 187] width 578 height 14
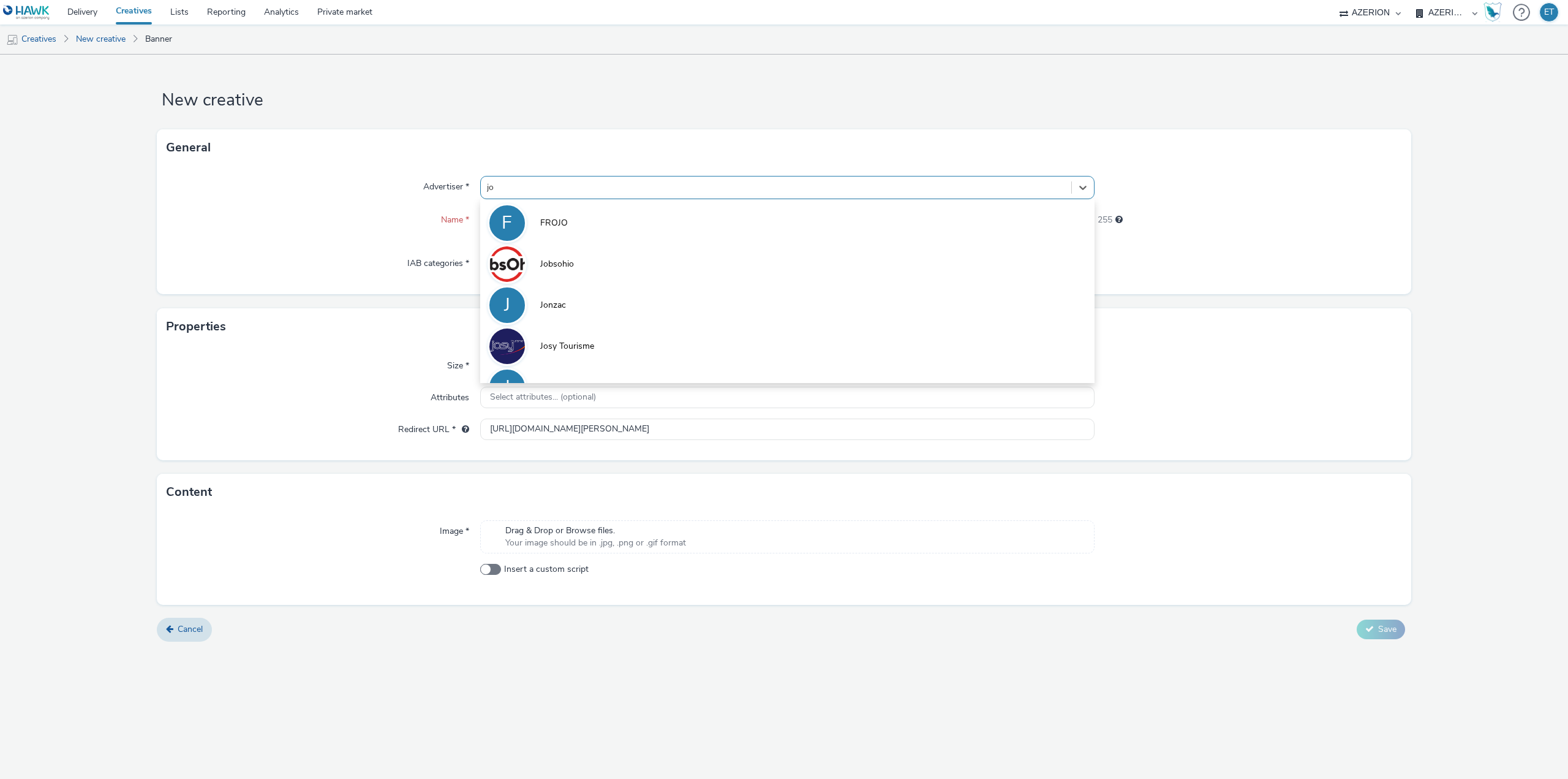
type input "jot"
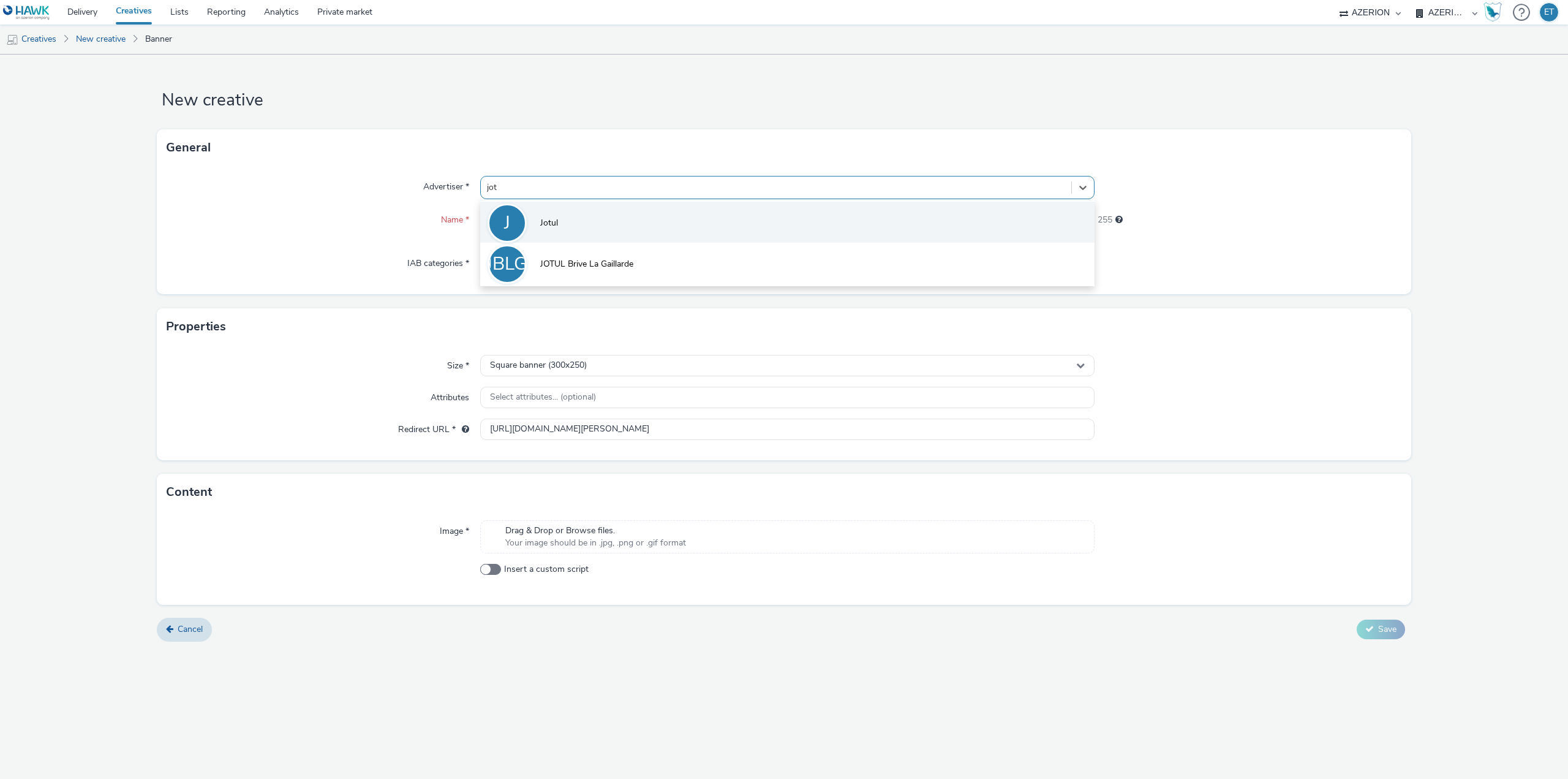
click at [607, 219] on li "J Jotul" at bounding box center [786, 222] width 614 height 41
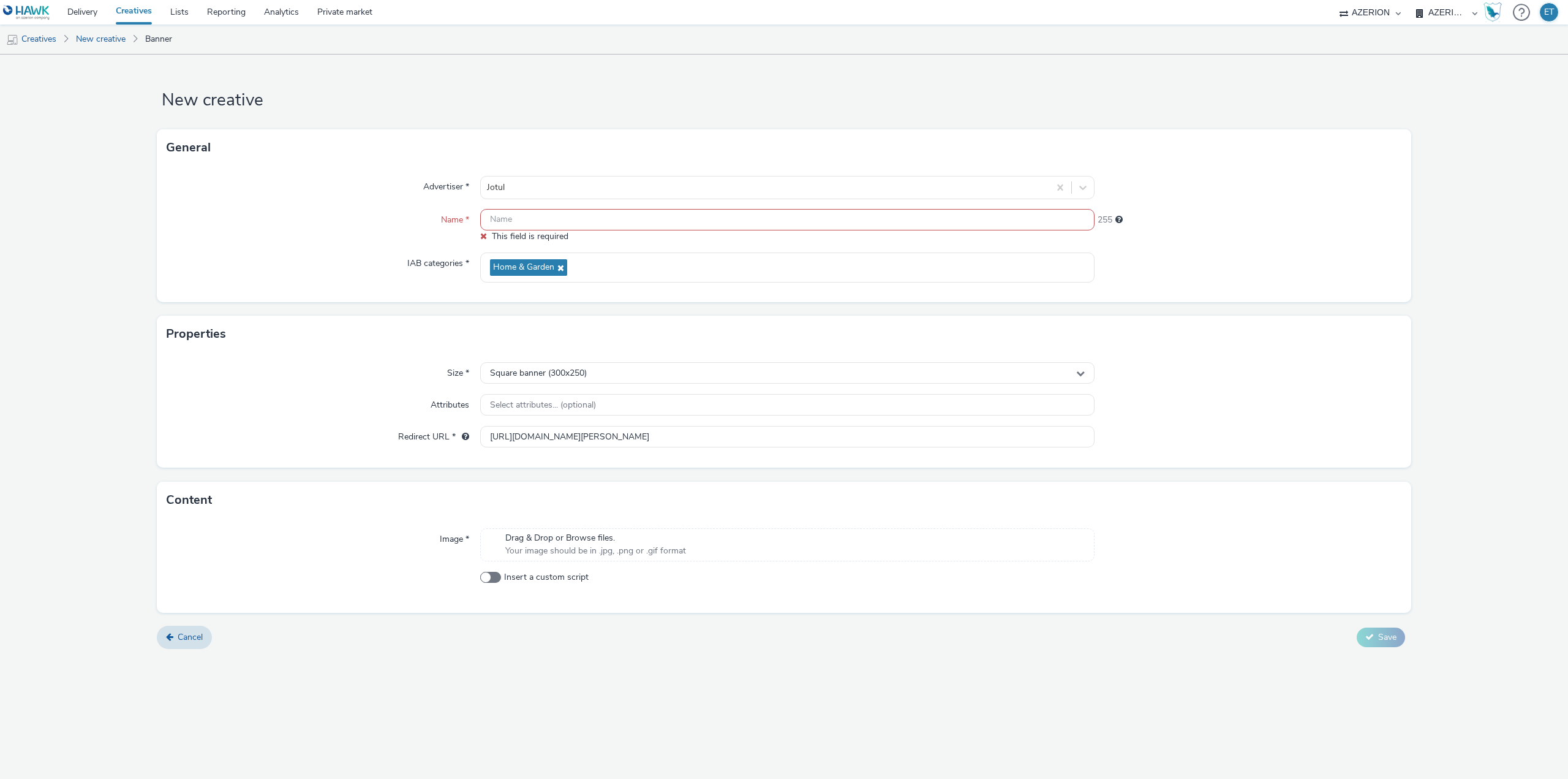
click at [681, 211] on input "text" at bounding box center [786, 220] width 614 height 21
paste input "CR_JOTUL_DIEPPE_76_300x250_08.09.2025"
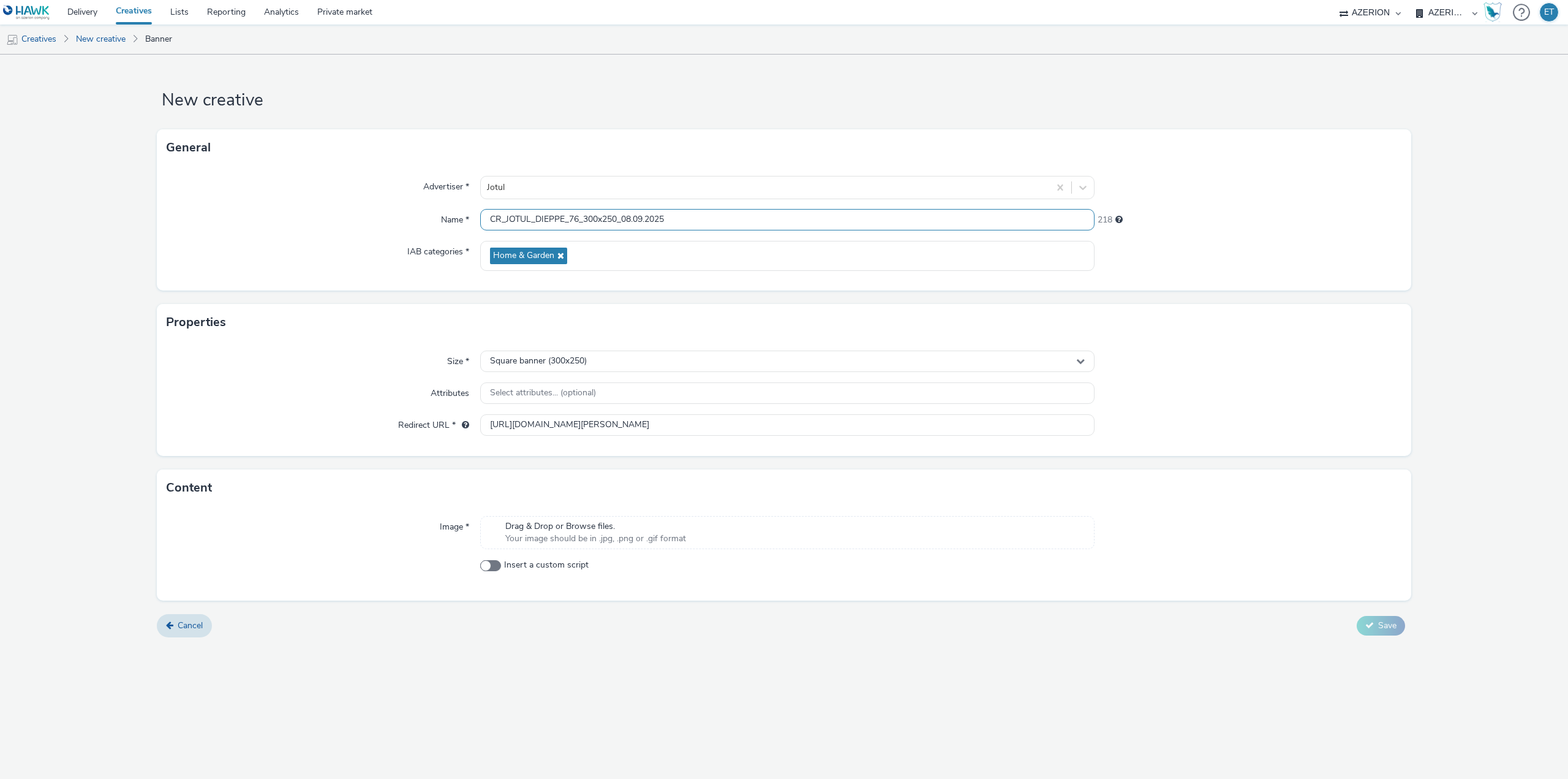
type input "CR_JOTUL_DIEPPE_76_300x250_08.09.2025"
click at [570, 632] on div "Cancel Save" at bounding box center [784, 625] width 1254 height 22
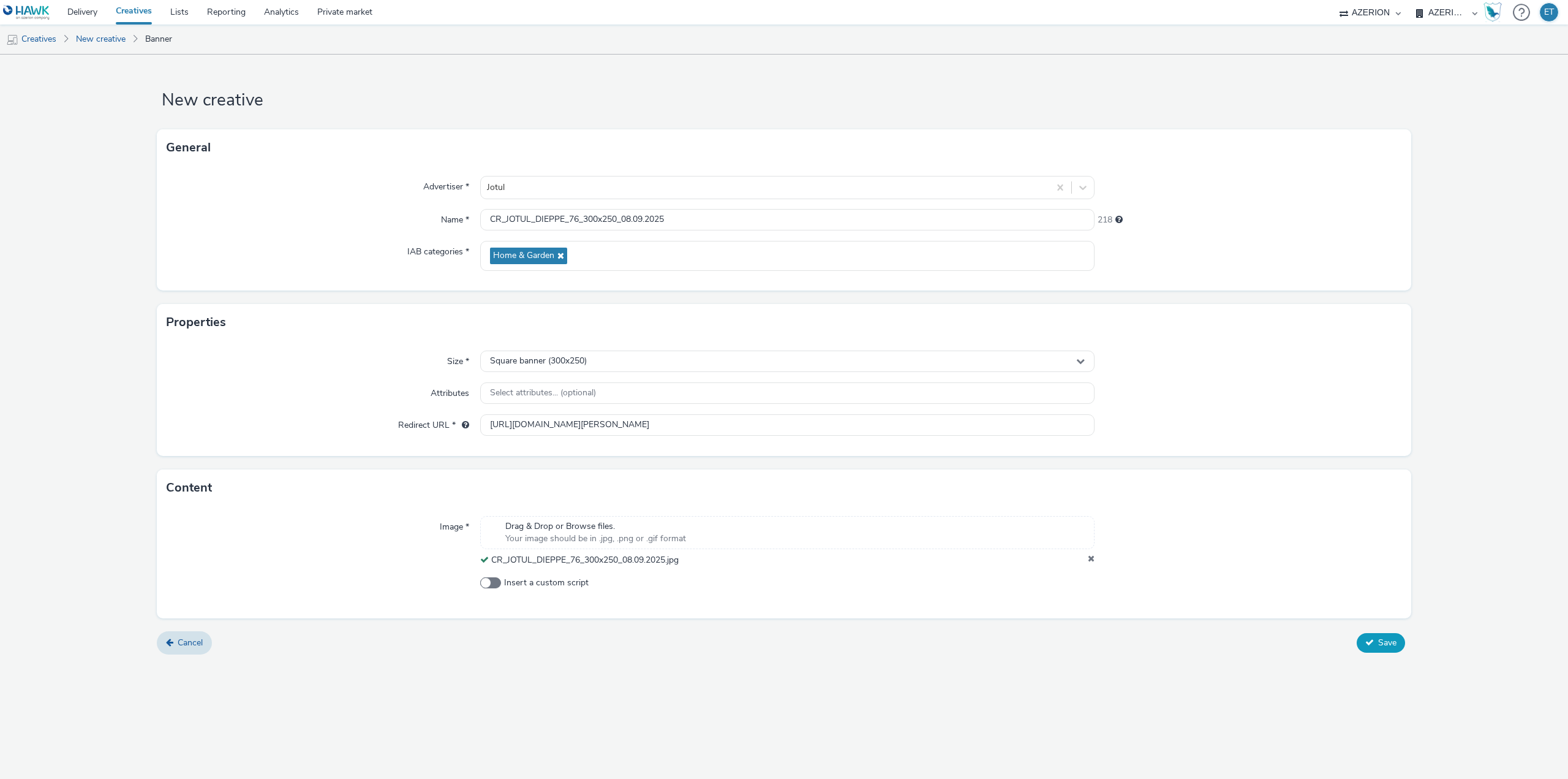
click at [1378, 638] on span "Save" at bounding box center [1387, 642] width 18 height 12
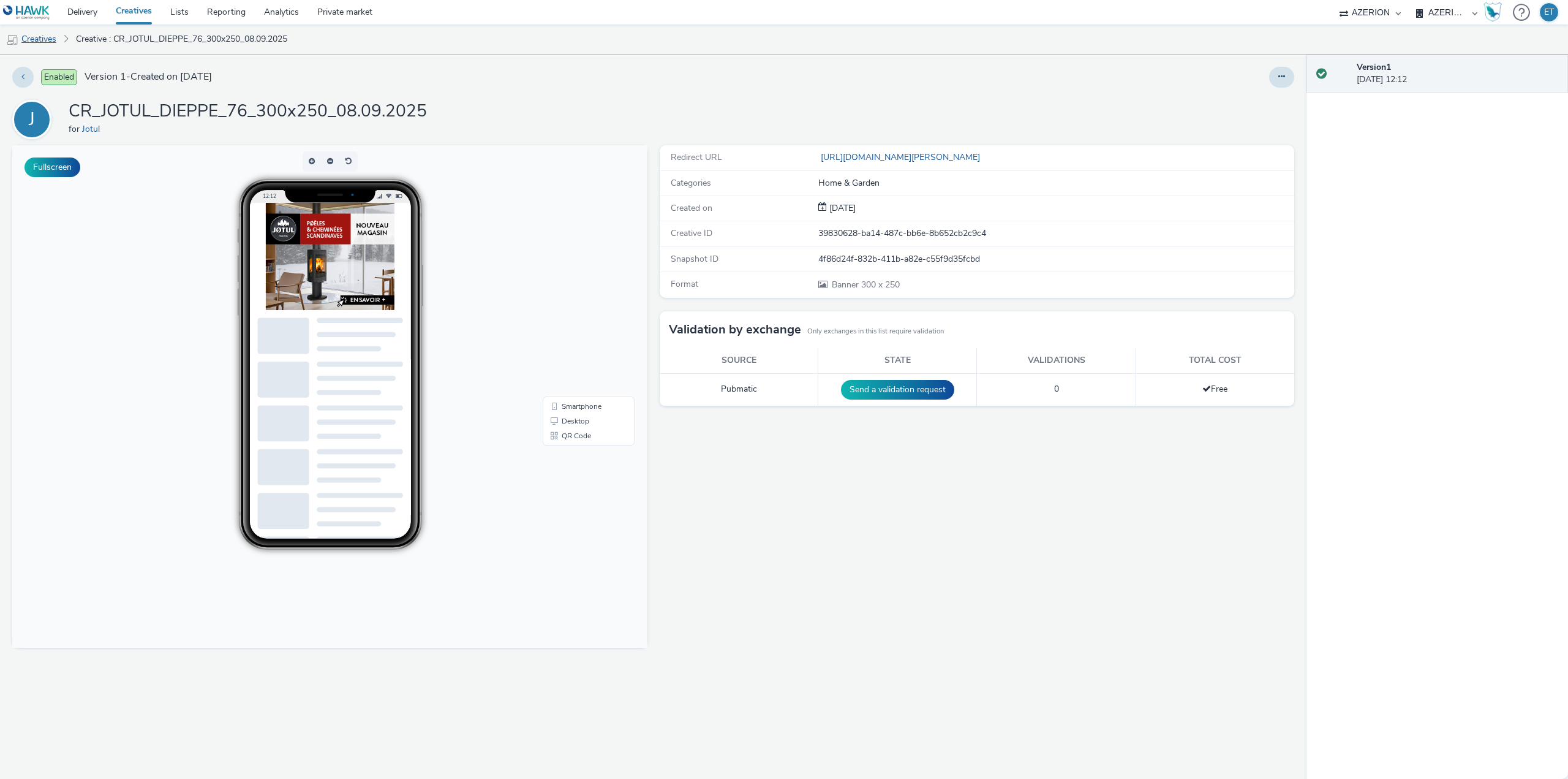
click at [32, 36] on link "Creatives" at bounding box center [31, 39] width 63 height 29
